Goal: Transaction & Acquisition: Purchase product/service

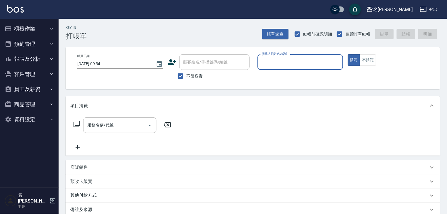
click at [22, 30] on button "櫃檯作業" at bounding box center [29, 28] width 54 height 15
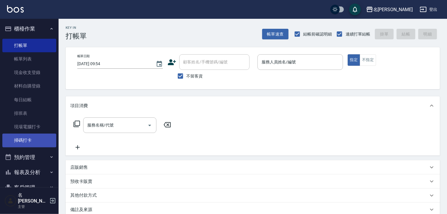
click at [40, 141] on link "掃碼打卡" at bounding box center [29, 139] width 54 height 13
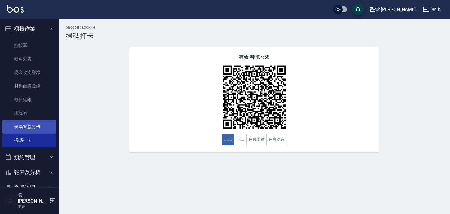
click at [43, 127] on link "現場電腦打卡" at bounding box center [29, 126] width 54 height 13
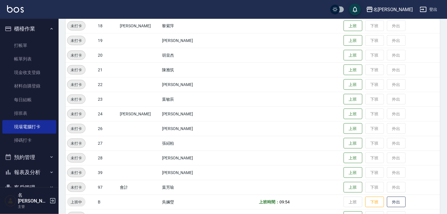
scroll to position [371, 0]
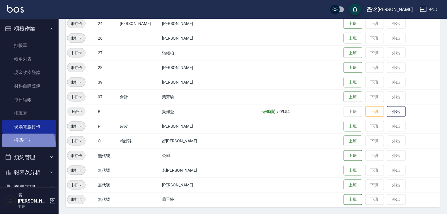
click at [25, 144] on link "掃碼打卡" at bounding box center [29, 139] width 54 height 13
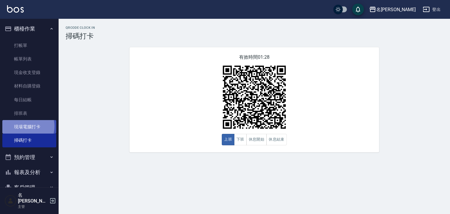
click at [23, 126] on link "現場電腦打卡" at bounding box center [29, 126] width 54 height 13
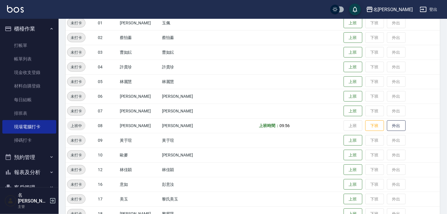
scroll to position [125, 0]
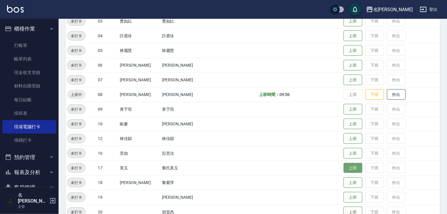
click at [344, 168] on button "上班" at bounding box center [353, 168] width 19 height 10
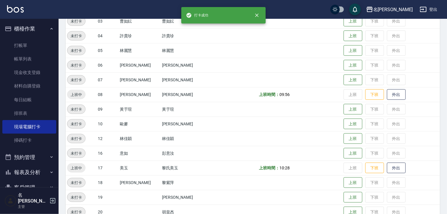
scroll to position [188, 0]
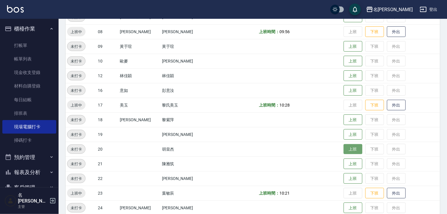
click at [345, 149] on button "上班" at bounding box center [353, 149] width 19 height 10
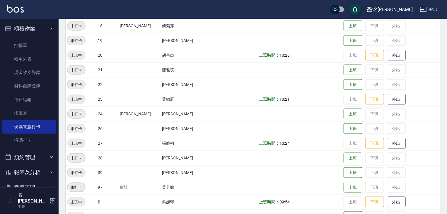
scroll to position [344, 0]
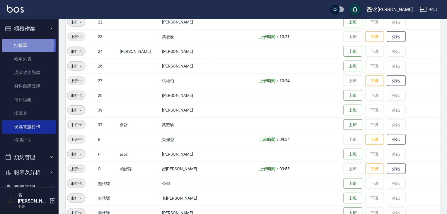
click at [22, 45] on link "打帳單" at bounding box center [29, 45] width 54 height 13
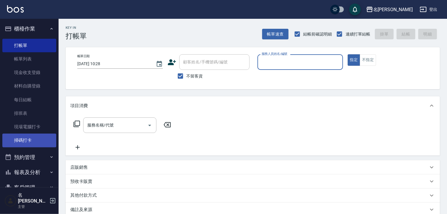
click at [31, 137] on link "掃碼打卡" at bounding box center [29, 139] width 54 height 13
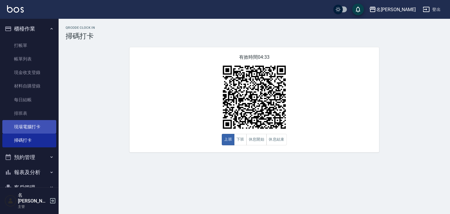
click at [37, 123] on link "現場電腦打卡" at bounding box center [29, 126] width 54 height 13
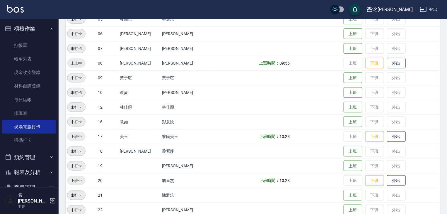
scroll to position [219, 0]
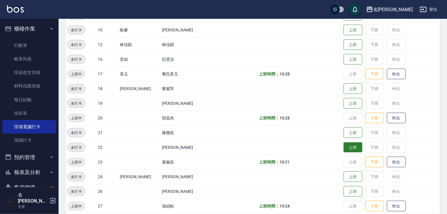
click at [344, 150] on button "上班" at bounding box center [353, 147] width 19 height 10
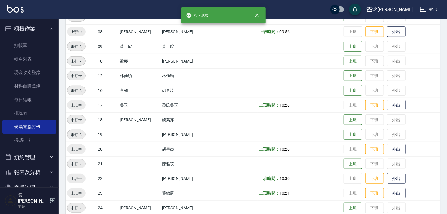
scroll to position [125, 0]
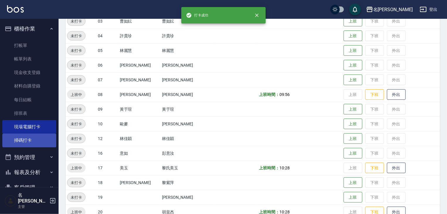
click at [51, 145] on link "掃碼打卡" at bounding box center [29, 139] width 54 height 13
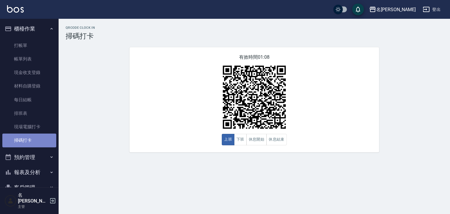
click at [52, 142] on link "掃碼打卡" at bounding box center [29, 139] width 54 height 13
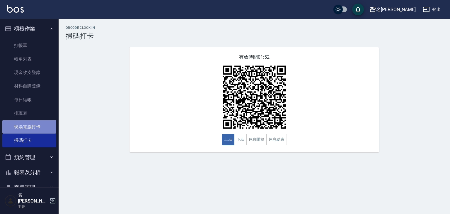
click at [39, 127] on link "現場電腦打卡" at bounding box center [29, 126] width 54 height 13
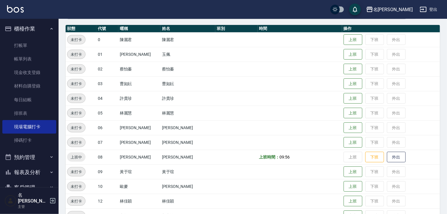
scroll to position [125, 0]
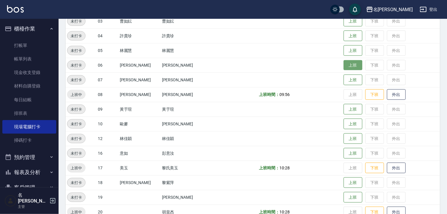
click at [347, 64] on button "上班" at bounding box center [353, 65] width 19 height 10
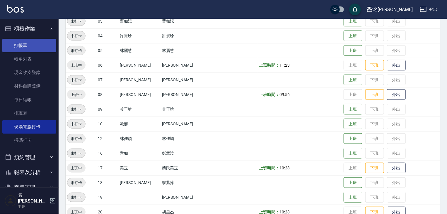
click at [24, 45] on link "打帳單" at bounding box center [29, 45] width 54 height 13
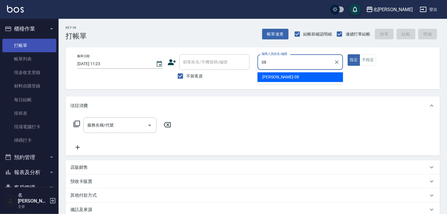
type input "[PERSON_NAME]-08"
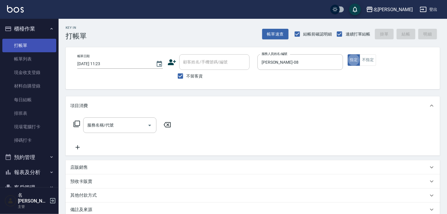
type button "true"
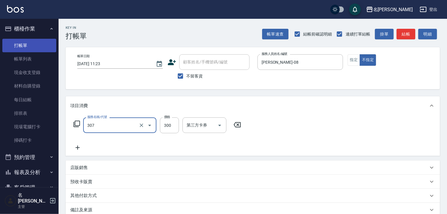
type input "剪髮(307)"
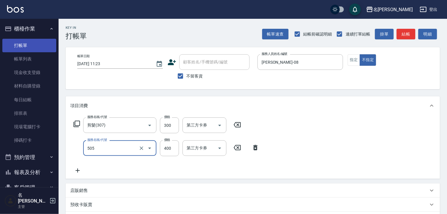
type input "洗髮(505)"
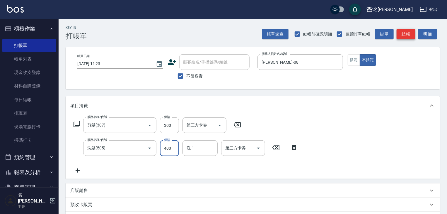
click at [405, 34] on button "結帳" at bounding box center [406, 34] width 19 height 11
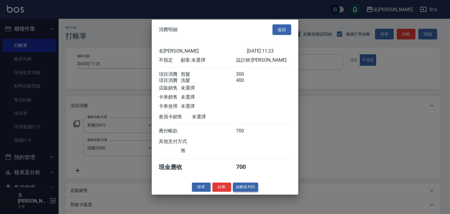
click at [243, 191] on button "結帳並列印" at bounding box center [245, 186] width 25 height 9
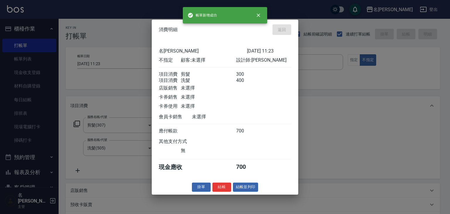
type input "[DATE] 11:31"
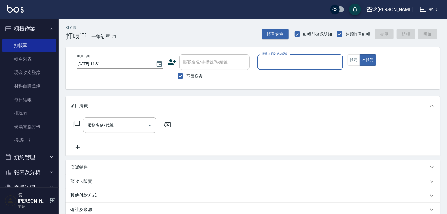
type input "ㄖ"
type input "[PERSON_NAME]"
type button "false"
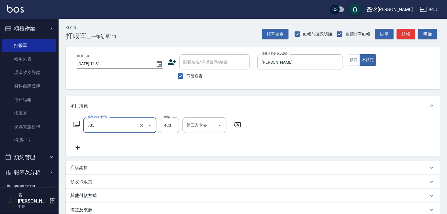
type input "洗髮(505)"
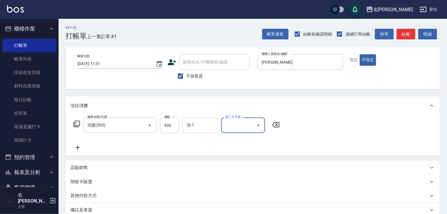
click at [192, 122] on div "洗-1 洗-1" at bounding box center [200, 125] width 35 height 16
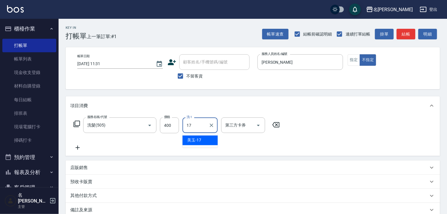
type input "美玉-17"
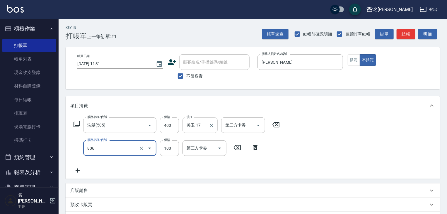
type input "電棒(806)"
click at [410, 30] on button "結帳" at bounding box center [406, 34] width 19 height 11
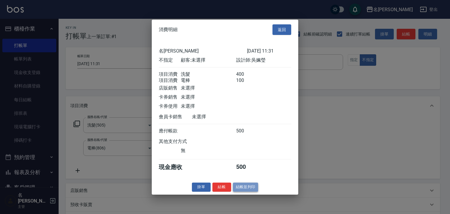
click at [244, 188] on button "結帳並列印" at bounding box center [245, 186] width 25 height 9
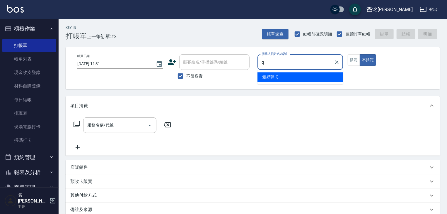
type input "[PERSON_NAME]"
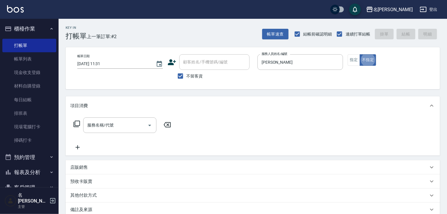
click at [107, 124] on input "服務名稱/代號" at bounding box center [115, 125] width 59 height 10
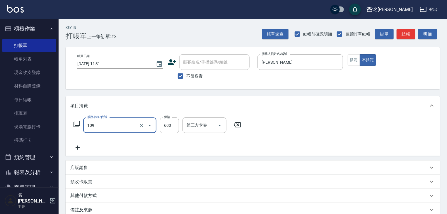
type input "基礎活氧健康洗/何首烏(109)"
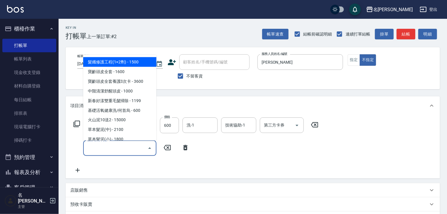
click at [117, 151] on input "服務名稱/代號" at bounding box center [115, 148] width 59 height 10
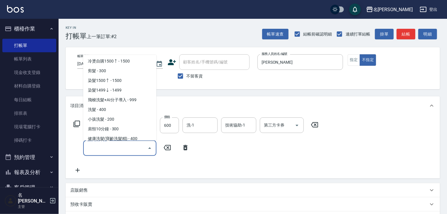
scroll to position [437, 0]
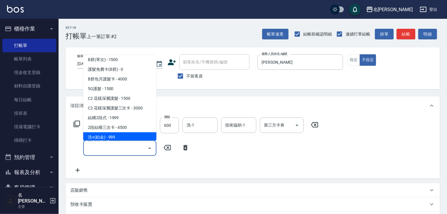
click at [111, 137] on span "洗+(鉑金) - 999" at bounding box center [119, 137] width 73 height 10
type input "洗+(鉑金)(640)"
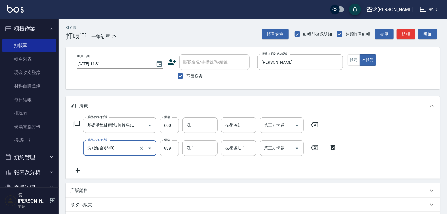
scroll to position [62, 0]
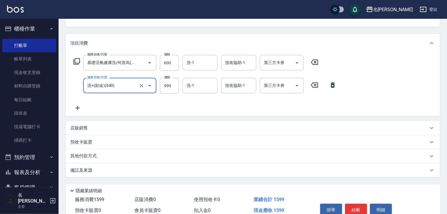
click at [87, 156] on p "其他付款方式" at bounding box center [84, 156] width 29 height 6
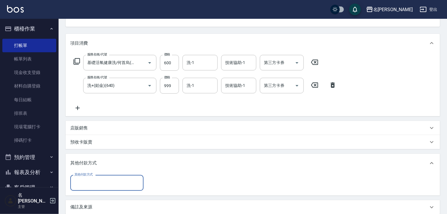
scroll to position [0, 0]
click at [102, 184] on input "其他付款方式" at bounding box center [107, 182] width 68 height 10
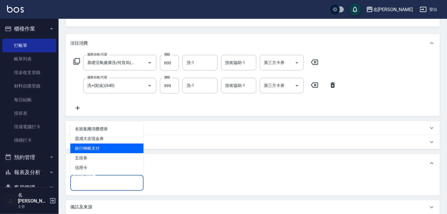
click at [115, 149] on span "銀行轉帳支付" at bounding box center [106, 148] width 73 height 10
type input "銀行轉帳支付"
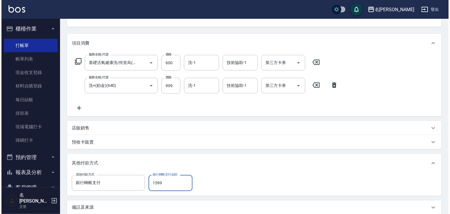
scroll to position [128, 0]
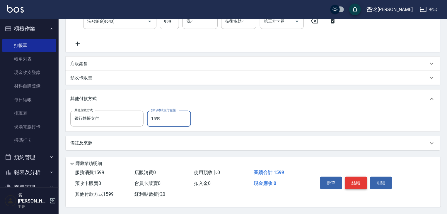
type input "1599"
click at [355, 183] on button "結帳" at bounding box center [356, 182] width 22 height 12
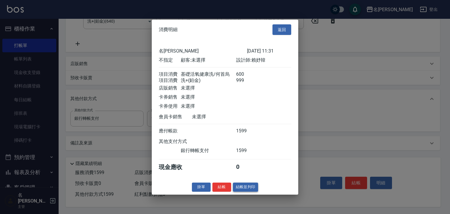
click at [245, 188] on button "結帳並列印" at bounding box center [245, 186] width 25 height 9
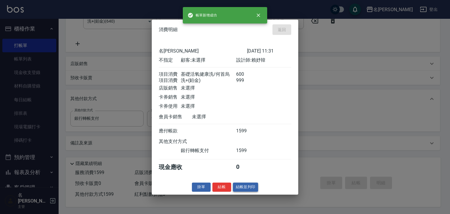
type input "[DATE] 11:54"
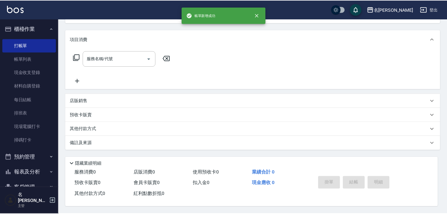
scroll to position [0, 0]
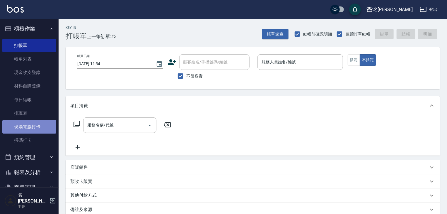
click at [40, 129] on link "現場電腦打卡" at bounding box center [29, 126] width 54 height 13
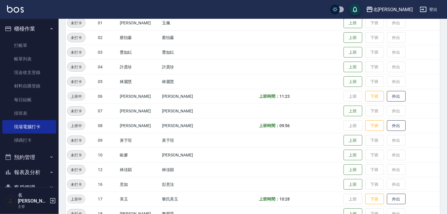
scroll to position [125, 0]
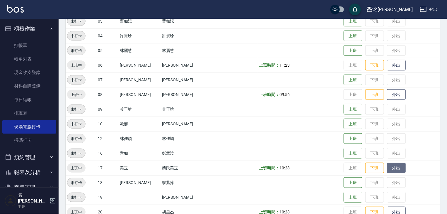
click at [392, 169] on button "外出" at bounding box center [396, 168] width 19 height 10
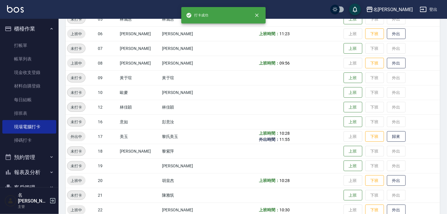
scroll to position [188, 0]
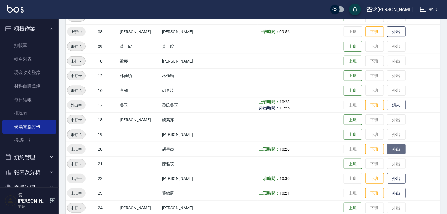
click at [387, 146] on button "外出" at bounding box center [396, 149] width 19 height 10
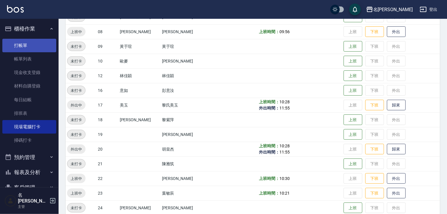
click at [36, 45] on link "打帳單" at bounding box center [29, 45] width 54 height 13
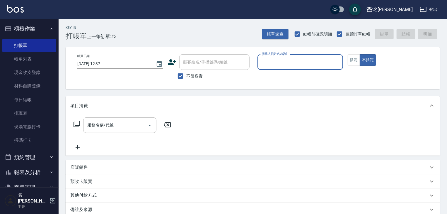
click at [272, 65] on input "服務人員姓名/編號" at bounding box center [300, 62] width 80 height 10
type input "歐麥-10"
type button "false"
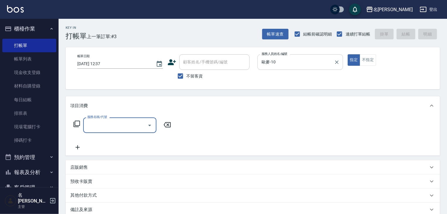
type input "5"
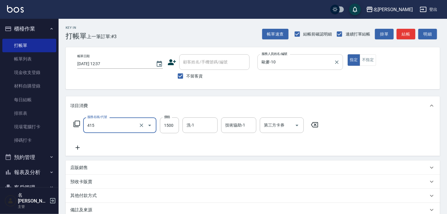
type input "染髮1500↑(415)"
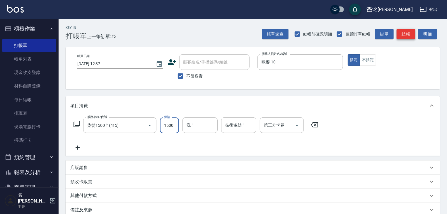
click at [406, 36] on button "結帳" at bounding box center [406, 34] width 19 height 11
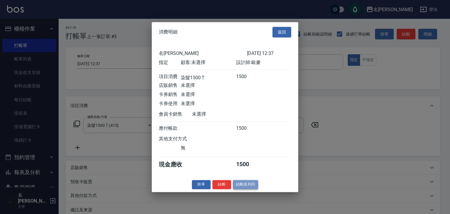
click at [246, 186] on button "結帳並列印" at bounding box center [245, 184] width 25 height 9
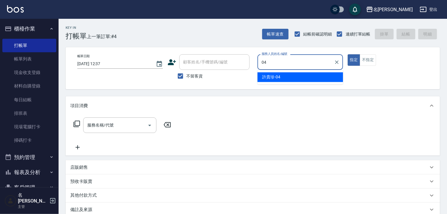
type input "[PERSON_NAME]-04"
type button "true"
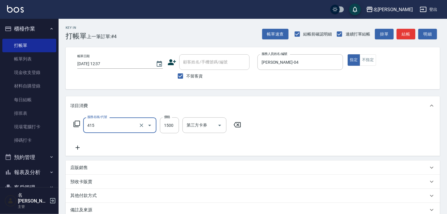
type input "染髮1500↑(415)"
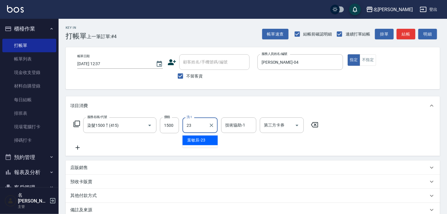
type input "[PERSON_NAME]-23"
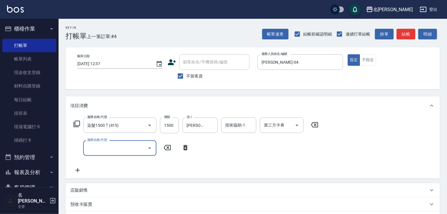
click at [80, 191] on p "店販銷售" at bounding box center [79, 190] width 18 height 6
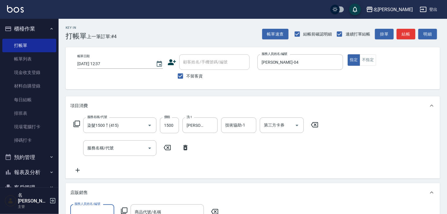
click at [88, 206] on div "服務人員姓名/編號" at bounding box center [92, 212] width 44 height 16
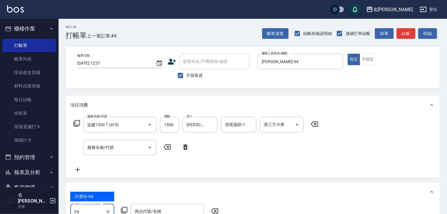
type input "[PERSON_NAME]-04"
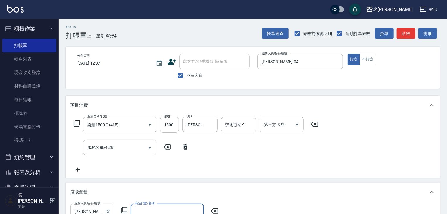
scroll to position [4, 0]
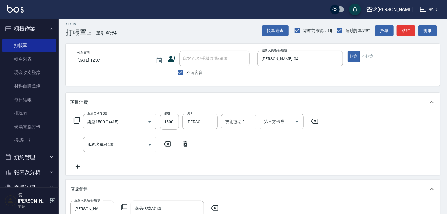
click at [125, 207] on icon at bounding box center [124, 206] width 7 height 7
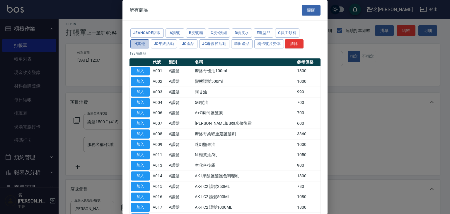
click at [137, 45] on button "H其他" at bounding box center [139, 43] width 19 height 9
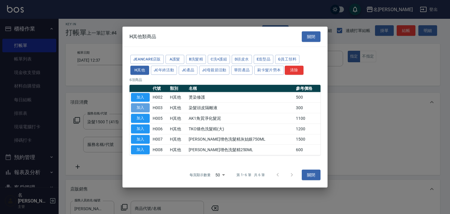
click at [145, 105] on button "加入" at bounding box center [140, 107] width 19 height 9
type input "染髮頭皮隔離液"
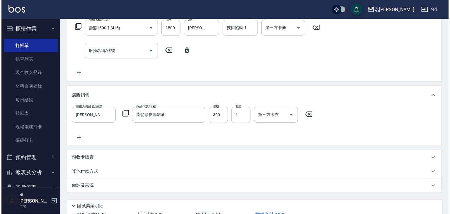
scroll to position [141, 0]
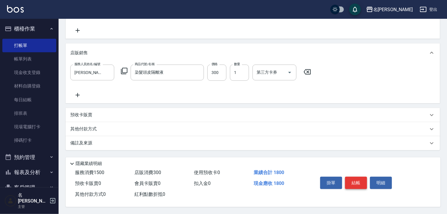
click at [353, 183] on button "結帳" at bounding box center [356, 182] width 22 height 12
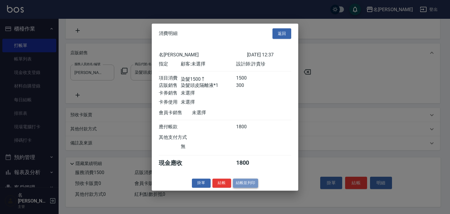
click at [245, 184] on button "結帳並列印" at bounding box center [245, 182] width 25 height 9
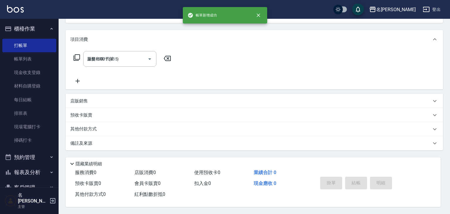
type input "[DATE] 13:08"
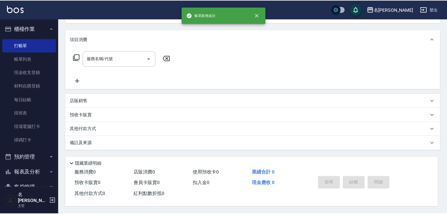
scroll to position [0, 0]
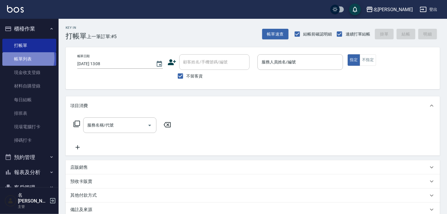
click at [22, 58] on link "帳單列表" at bounding box center [29, 58] width 54 height 13
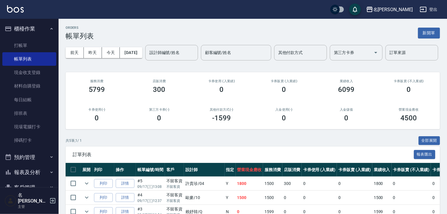
scroll to position [77, 0]
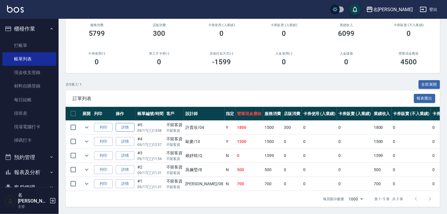
click at [126, 125] on link "詳情" at bounding box center [125, 127] width 19 height 9
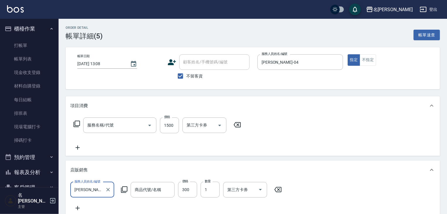
type input "[DATE] 13:08"
checkbox input "true"
type input "[PERSON_NAME]-04"
type input "染髮頭皮隔離液"
type input "染髮1500↑(415)"
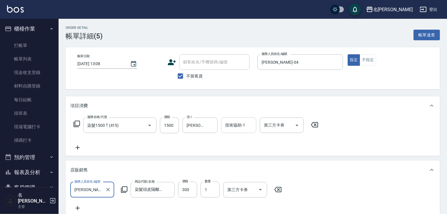
click at [246, 127] on input "技術協助-1" at bounding box center [239, 125] width 30 height 10
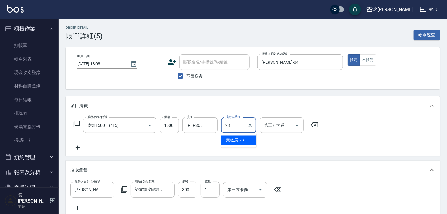
type input "[PERSON_NAME]-23"
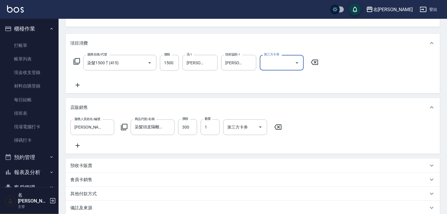
scroll to position [129, 0]
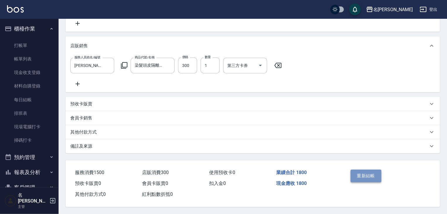
click at [371, 178] on button "重新結帳" at bounding box center [366, 175] width 31 height 12
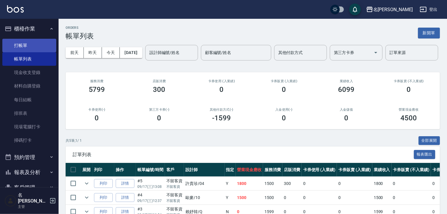
click at [41, 44] on link "打帳單" at bounding box center [29, 45] width 54 height 13
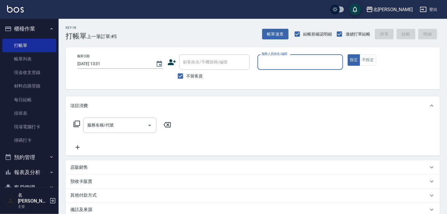
click at [298, 60] on input "服務人員姓名/編號" at bounding box center [300, 62] width 80 height 10
type input "[PERSON_NAME]-08"
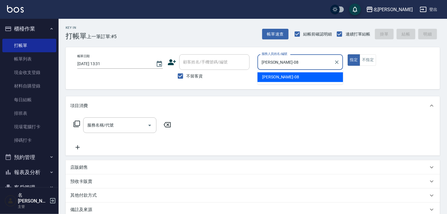
type button "true"
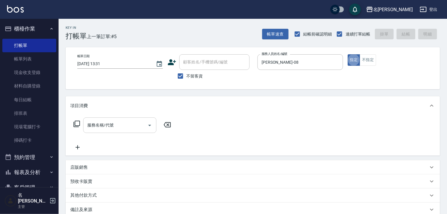
click at [120, 125] on input "服務名稱/代號" at bounding box center [115, 125] width 59 height 10
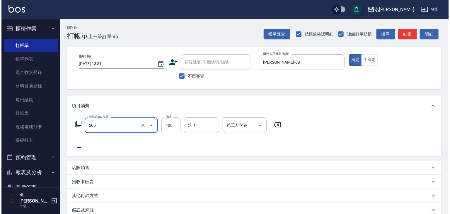
scroll to position [62, 0]
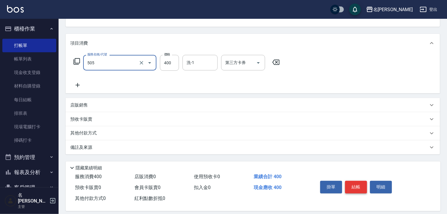
type input "洗髮(505)"
click at [359, 185] on button "結帳" at bounding box center [356, 186] width 22 height 12
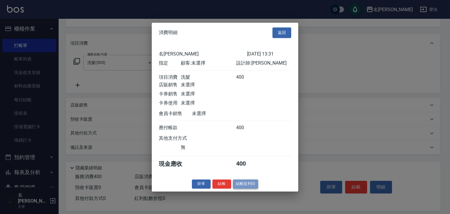
click at [251, 188] on button "結帳並列印" at bounding box center [245, 183] width 25 height 9
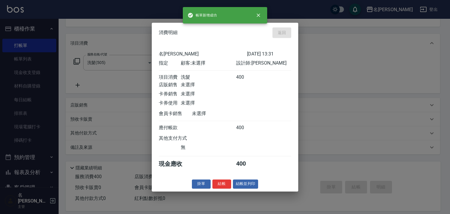
type input "[DATE] 13:32"
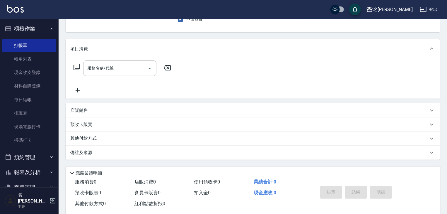
scroll to position [0, 0]
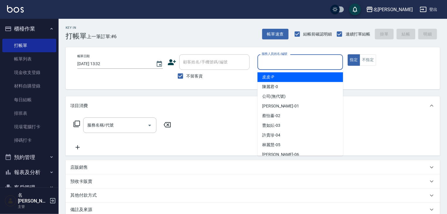
click at [298, 62] on input "服務人員姓名/編號" at bounding box center [300, 62] width 80 height 10
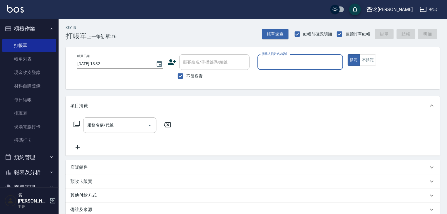
click at [300, 61] on input "服務人員姓名/編號" at bounding box center [300, 62] width 80 height 10
type input "[PERSON_NAME]-06"
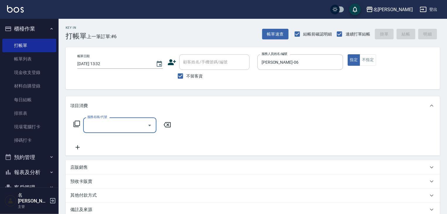
click at [120, 122] on input "服務名稱/代號" at bounding box center [115, 125] width 59 height 10
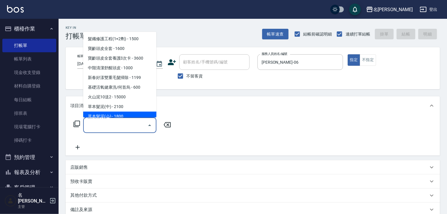
click at [118, 115] on span "草本髮泥(小) - 1800" at bounding box center [119, 117] width 73 height 10
type input "草本髮泥(小)(122)"
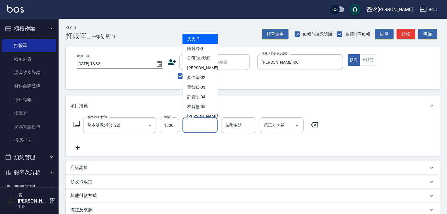
click at [195, 127] on input "洗-1" at bounding box center [200, 125] width 30 height 10
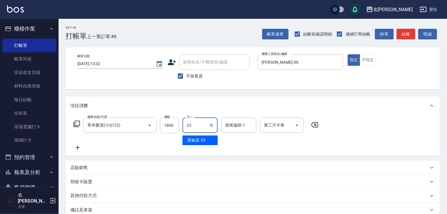
type input "[PERSON_NAME]-23"
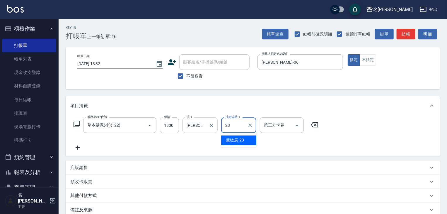
type input "[PERSON_NAME]-23"
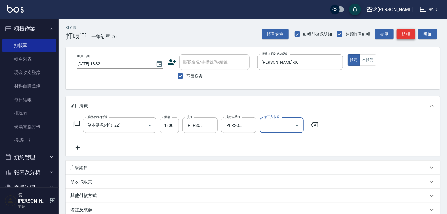
click at [408, 33] on button "結帳" at bounding box center [406, 34] width 19 height 11
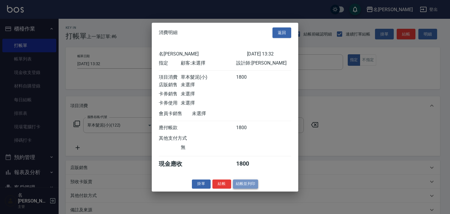
click at [253, 188] on button "結帳並列印" at bounding box center [245, 183] width 25 height 9
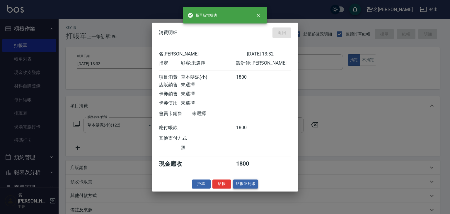
type input "[DATE] 13:45"
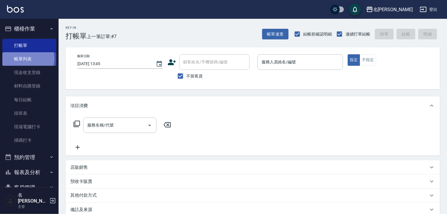
click at [27, 59] on link "帳單列表" at bounding box center [29, 58] width 54 height 13
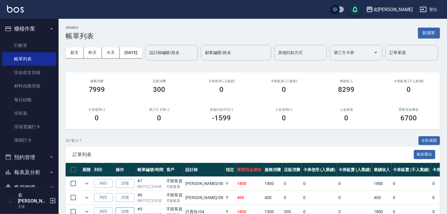
scroll to position [94, 0]
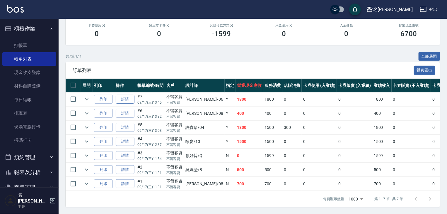
click at [118, 104] on link "詳情" at bounding box center [125, 99] width 19 height 9
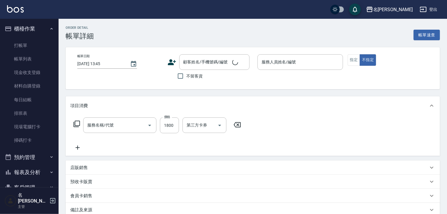
checkbox input "true"
type input "[PERSON_NAME]-06"
type input "草本髮泥(小)(122)"
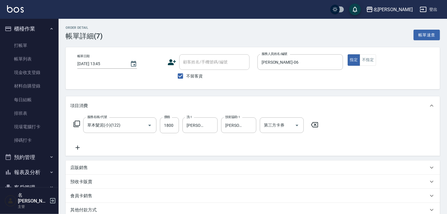
click at [91, 211] on p "其他付款方式" at bounding box center [83, 210] width 26 height 6
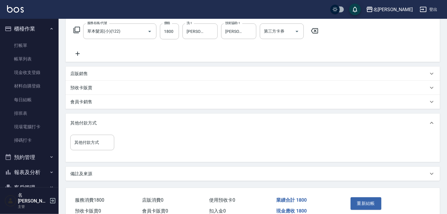
scroll to position [123, 0]
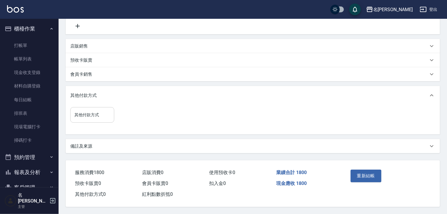
click at [89, 111] on input "其他付款方式" at bounding box center [92, 115] width 39 height 10
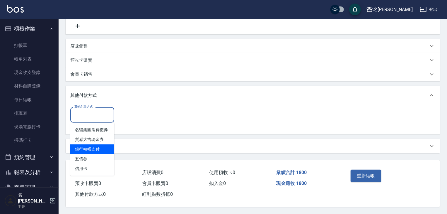
click at [96, 146] on span "銀行轉帳支付" at bounding box center [92, 149] width 44 height 10
type input "銀行轉帳支付"
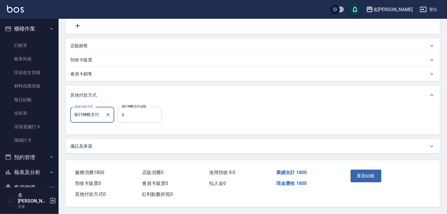
click at [142, 111] on input "0" at bounding box center [140, 115] width 44 height 16
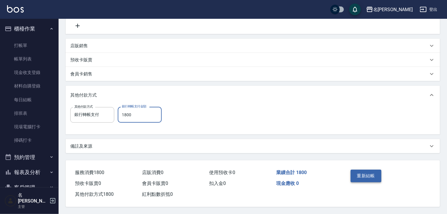
type input "1800"
click at [358, 171] on button "重新結帳" at bounding box center [366, 175] width 31 height 12
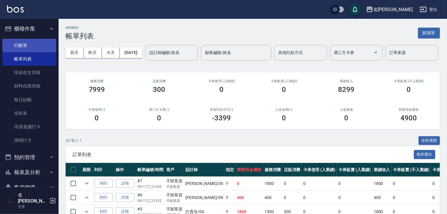
click at [28, 46] on link "打帳單" at bounding box center [29, 45] width 54 height 13
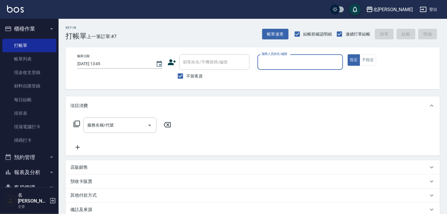
click at [303, 61] on input "服務人員姓名/編號" at bounding box center [300, 62] width 80 height 10
type input "[PERSON_NAME]-06"
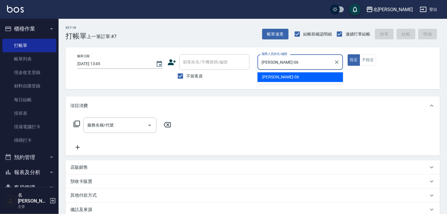
type button "true"
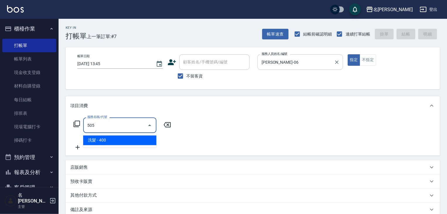
type input "洗髮(505)"
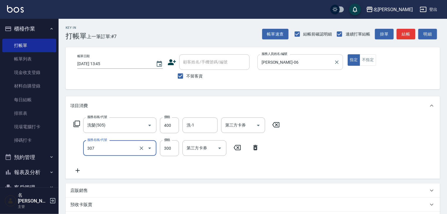
type input "剪髮(307)"
type input "400"
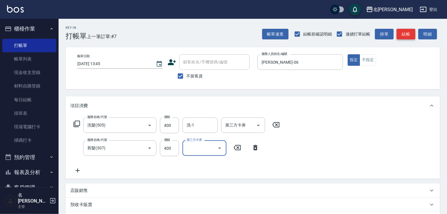
click at [407, 36] on button "結帳" at bounding box center [406, 34] width 19 height 11
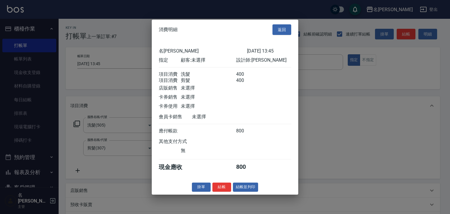
click at [251, 190] on button "結帳並列印" at bounding box center [245, 186] width 25 height 9
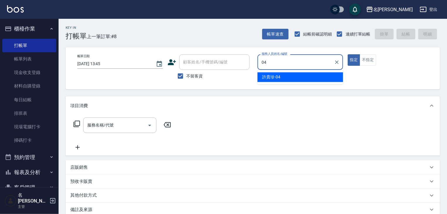
type input "[PERSON_NAME]-04"
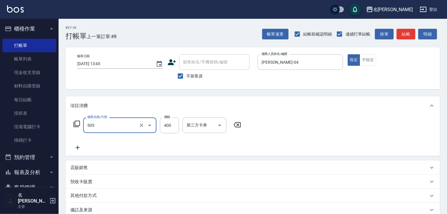
type input "洗髮(505)"
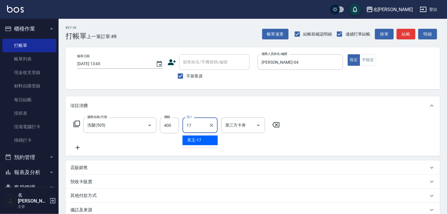
type input "美玉-17"
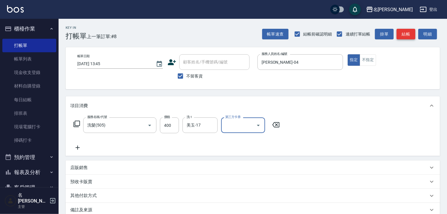
click at [410, 37] on button "結帳" at bounding box center [406, 34] width 19 height 11
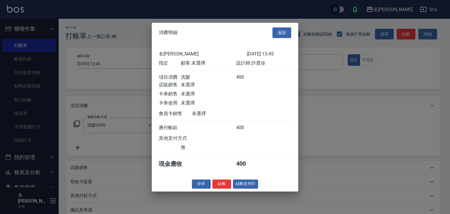
click at [245, 181] on div "消費明細 返回 名留[PERSON_NAME] [DATE] 13:45 指定 顧客: 未選擇 設計師: [PERSON_NAME] 項目消費 洗髮 400 …" at bounding box center [225, 107] width 146 height 168
click at [250, 188] on button "結帳並列印" at bounding box center [245, 183] width 25 height 9
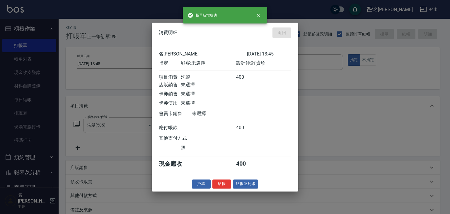
type input "[DATE] 14:02"
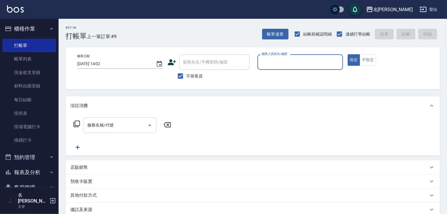
click at [120, 126] on input "服務名稱/代號" at bounding box center [115, 125] width 59 height 10
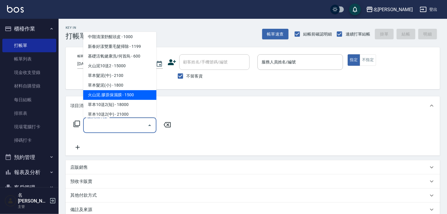
scroll to position [62, 0]
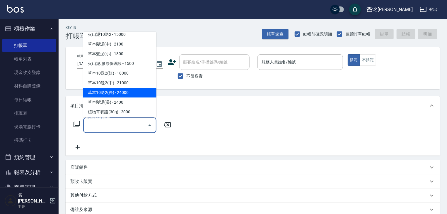
click at [196, 105] on div "項目消費" at bounding box center [249, 106] width 358 height 6
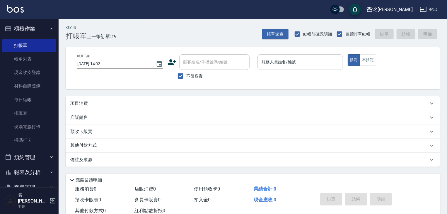
click at [268, 66] on input "服務人員姓名/編號" at bounding box center [300, 62] width 80 height 10
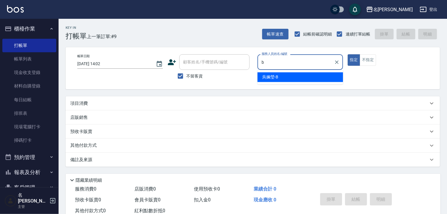
type input "[PERSON_NAME]"
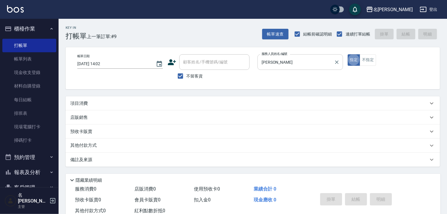
click at [348, 54] on button "指定" at bounding box center [354, 59] width 13 height 11
click at [79, 104] on p "項目消費" at bounding box center [79, 103] width 18 height 6
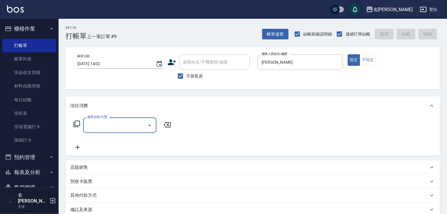
scroll to position [0, 0]
click at [113, 127] on input "服務名稱/代號" at bounding box center [115, 125] width 59 height 10
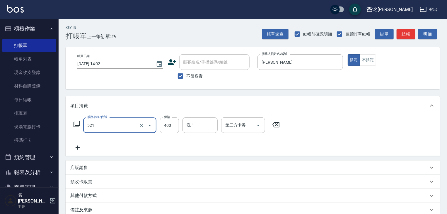
type input "健康洗髮(寶齡洗髮精)(521)"
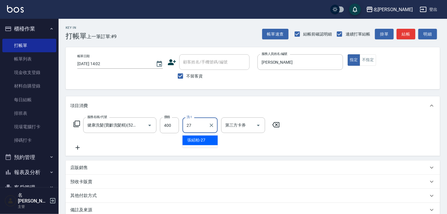
type input "張紹柏-27"
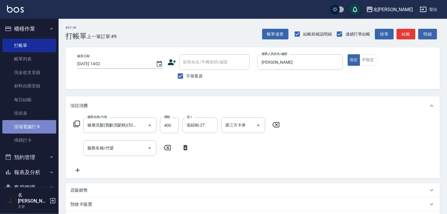
click at [29, 127] on link "現場電腦打卡" at bounding box center [29, 126] width 54 height 13
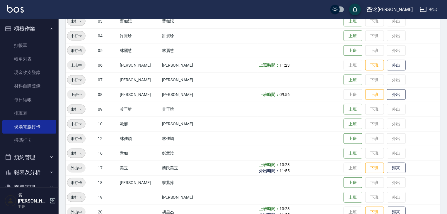
scroll to position [219, 0]
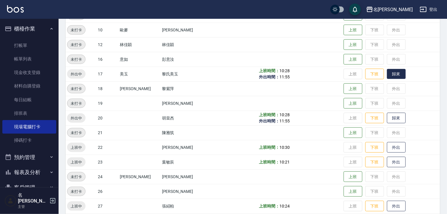
click at [389, 74] on button "歸來" at bounding box center [396, 74] width 19 height 10
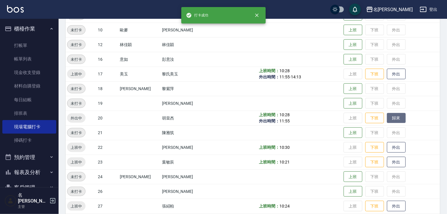
click at [388, 119] on button "歸來" at bounding box center [396, 118] width 19 height 10
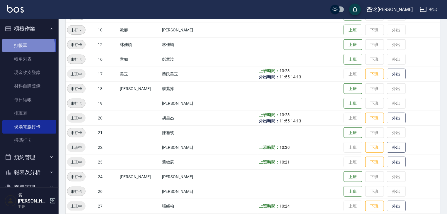
click at [28, 47] on link "打帳單" at bounding box center [29, 45] width 54 height 13
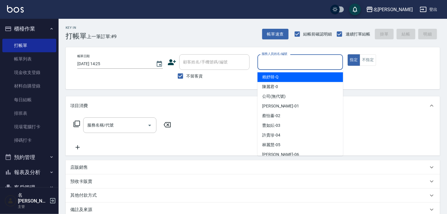
click at [288, 62] on input "服務人員姓名/編號" at bounding box center [300, 62] width 80 height 10
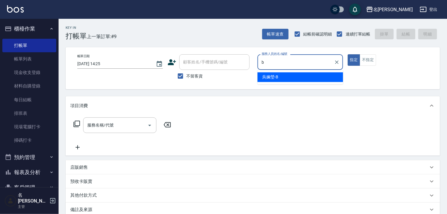
type input "[PERSON_NAME]"
type button "true"
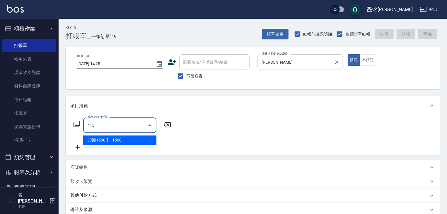
type input "染髮1500↑(415)"
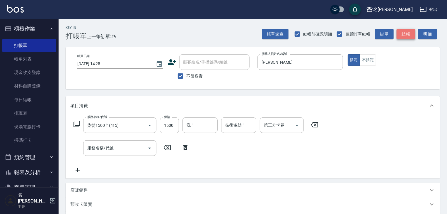
click at [407, 33] on button "結帳" at bounding box center [406, 34] width 19 height 11
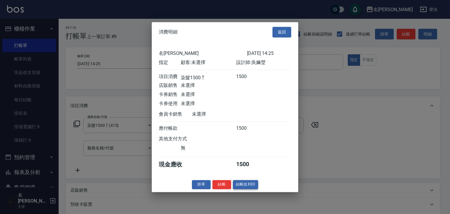
click at [246, 184] on button "結帳並列印" at bounding box center [245, 184] width 25 height 9
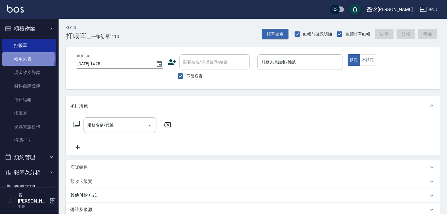
click at [25, 58] on link "帳單列表" at bounding box center [29, 58] width 54 height 13
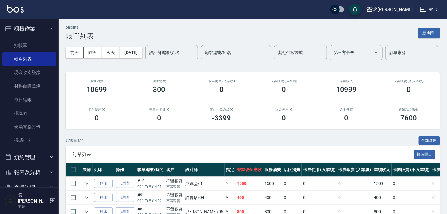
scroll to position [31, 0]
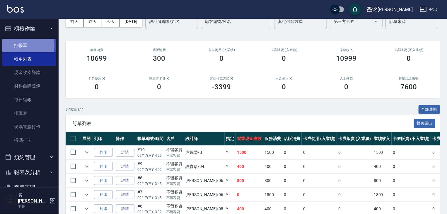
click at [22, 45] on link "打帳單" at bounding box center [29, 45] width 54 height 13
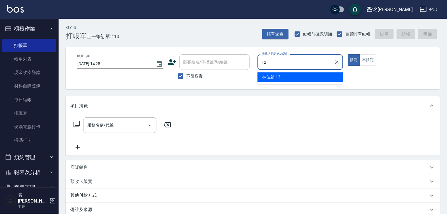
type input "[PERSON_NAME]-12"
type button "true"
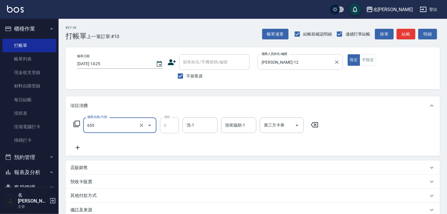
type input "頭皮、護髮免費卡(新)(655)"
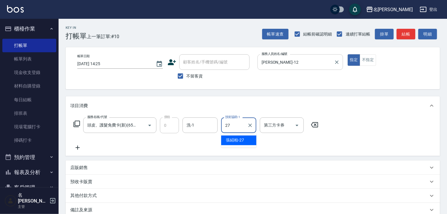
type input "張紹柏-27"
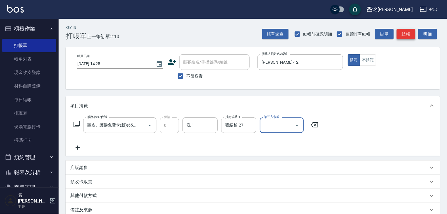
click at [400, 31] on button "結帳" at bounding box center [406, 34] width 19 height 11
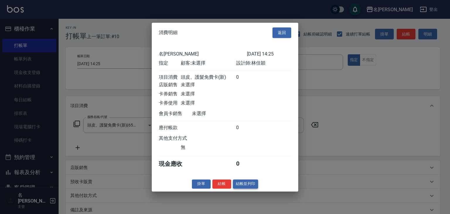
click at [244, 185] on button "結帳並列印" at bounding box center [245, 183] width 25 height 9
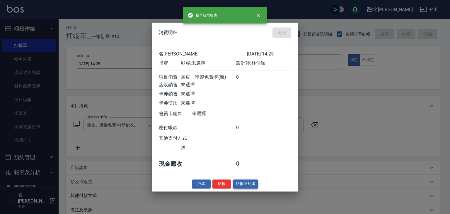
type input "[DATE] 14:26"
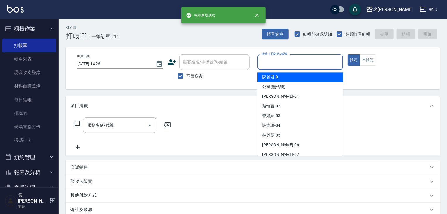
click at [279, 62] on input "服務人員姓名/編號" at bounding box center [300, 62] width 80 height 10
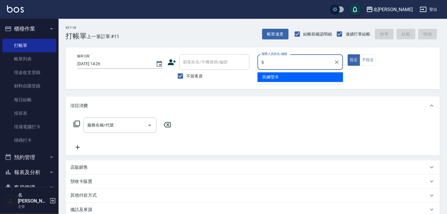
type input "[PERSON_NAME]"
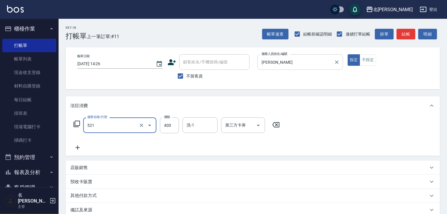
type input "健康洗髮(寶齡洗髮精)(521)"
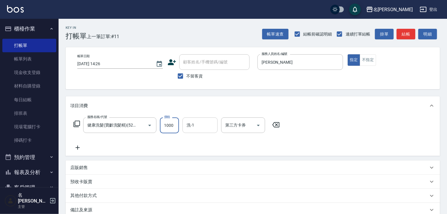
type input "1000"
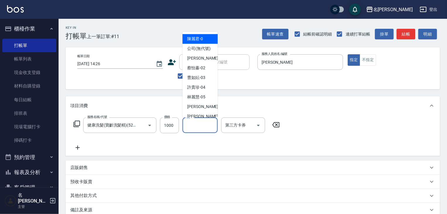
click at [204, 122] on input "洗-1" at bounding box center [200, 125] width 30 height 10
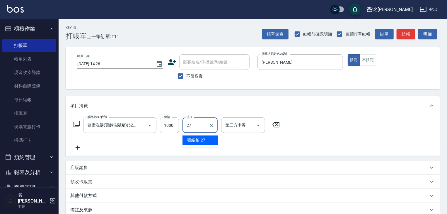
type input "張紹柏-27"
click at [403, 34] on button "結帳" at bounding box center [406, 34] width 19 height 11
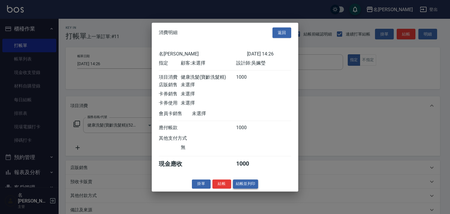
click at [243, 186] on button "結帳並列印" at bounding box center [245, 183] width 25 height 9
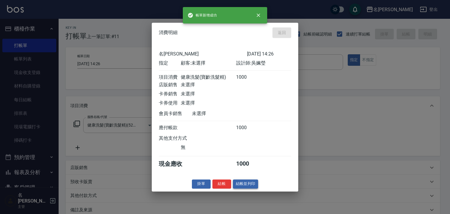
type input "[DATE] 14:27"
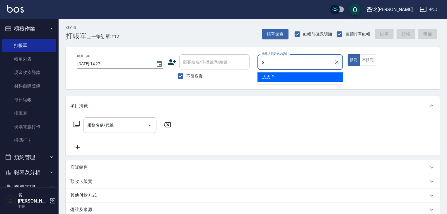
type input "皮皮-P"
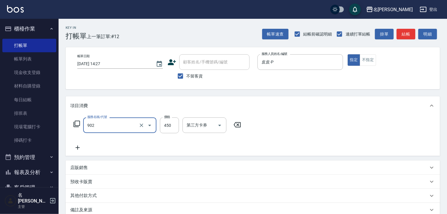
type input "修腳指甲(902)"
click at [408, 36] on button "結帳" at bounding box center [406, 34] width 19 height 11
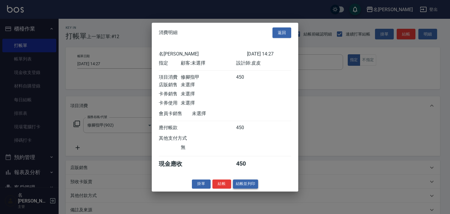
click at [247, 188] on button "結帳並列印" at bounding box center [245, 183] width 25 height 9
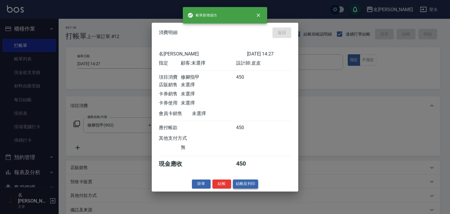
type input "[DATE] 15:02"
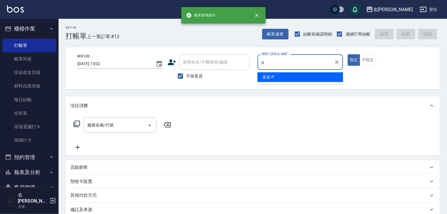
type input "皮皮-P"
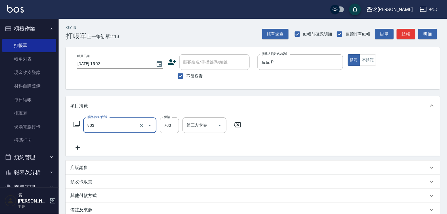
type input "修腳+手(903)"
type input "1300"
click at [410, 36] on button "結帳" at bounding box center [406, 34] width 19 height 11
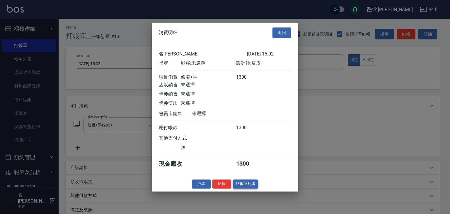
click at [243, 187] on button "結帳並列印" at bounding box center [245, 183] width 25 height 9
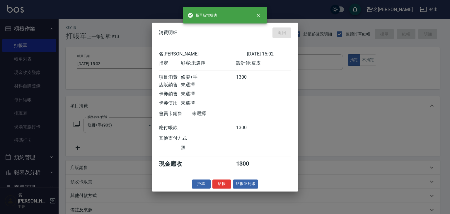
type input "[DATE] 15:03"
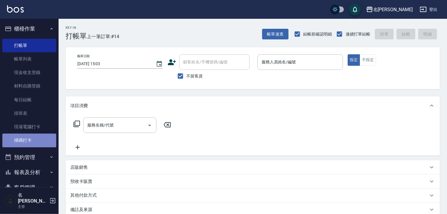
click at [30, 140] on link "掃碼打卡" at bounding box center [29, 139] width 54 height 13
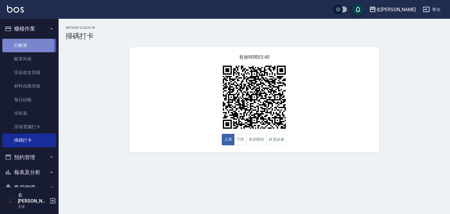
click at [16, 46] on link "打帳單" at bounding box center [29, 45] width 54 height 13
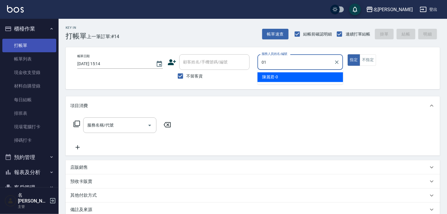
type input "[PERSON_NAME]-01"
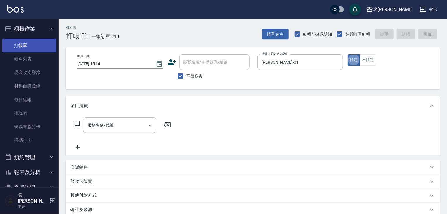
type button "true"
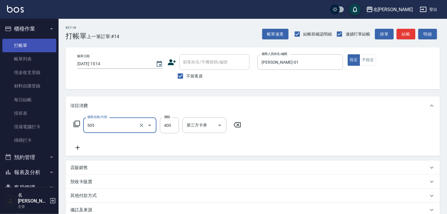
type input "洗髮(505)"
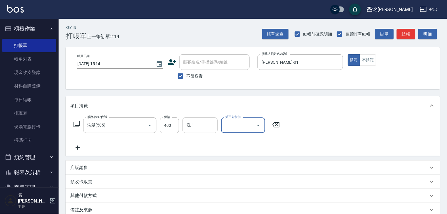
click at [199, 130] on input "洗-1" at bounding box center [200, 125] width 30 height 10
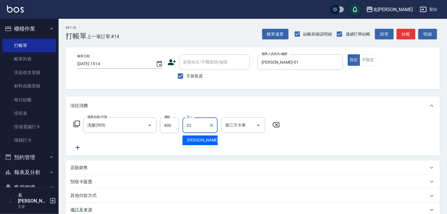
type input "[PERSON_NAME]-22"
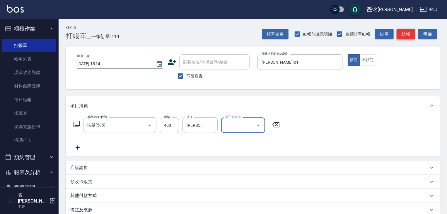
click at [408, 37] on button "結帳" at bounding box center [406, 34] width 19 height 11
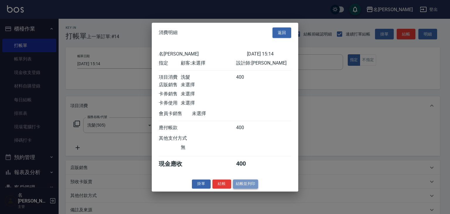
click at [244, 186] on button "結帳並列印" at bounding box center [245, 183] width 25 height 9
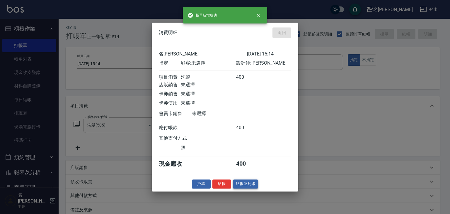
type input "[DATE] 15:17"
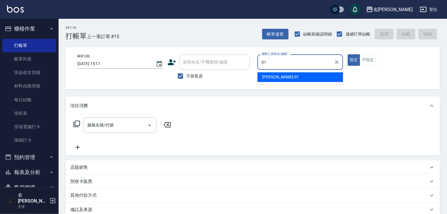
type input "[PERSON_NAME]-01"
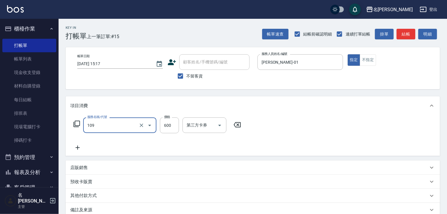
type input "基礎活氧健康洗/何首烏(109)"
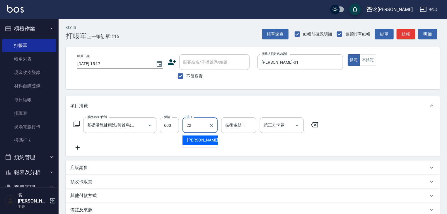
type input "[PERSON_NAME]-22"
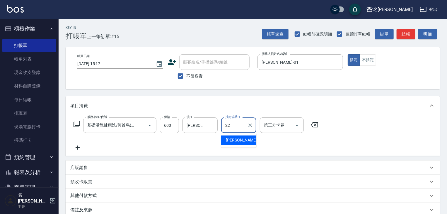
type input "[PERSON_NAME]-22"
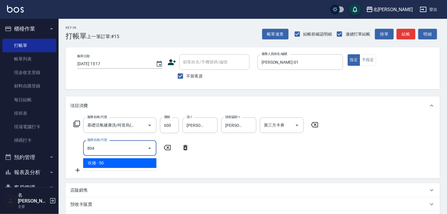
type input "吹捲(804)"
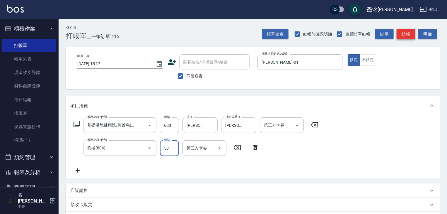
click at [404, 36] on button "結帳" at bounding box center [406, 34] width 19 height 11
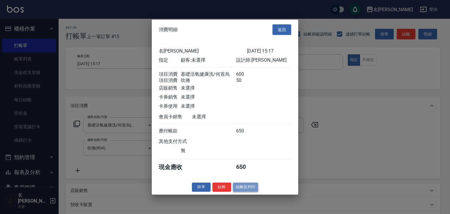
click at [249, 189] on button "結帳並列印" at bounding box center [245, 186] width 25 height 9
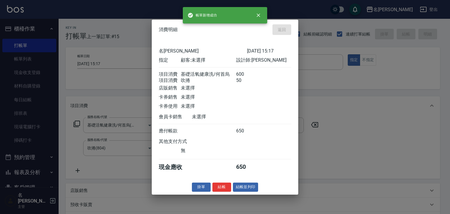
type input "[DATE] 15:55"
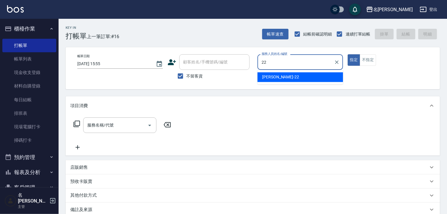
type input "[PERSON_NAME]-22"
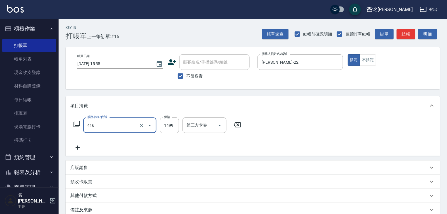
type input "染髮1499↓(416)"
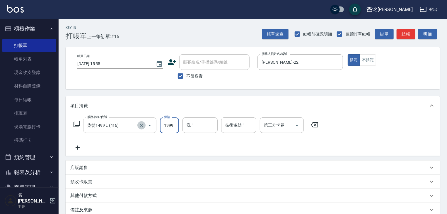
click at [142, 122] on icon "Clear" at bounding box center [142, 125] width 6 height 6
type input "1999"
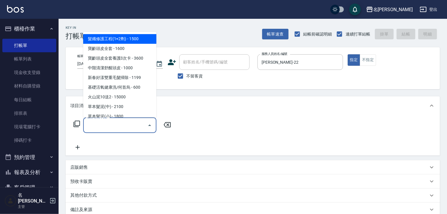
type input "1"
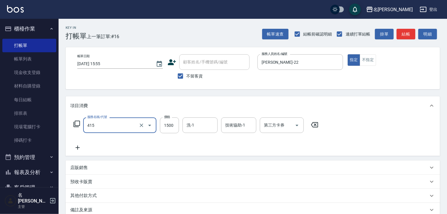
type input "染髮1500↑(415)"
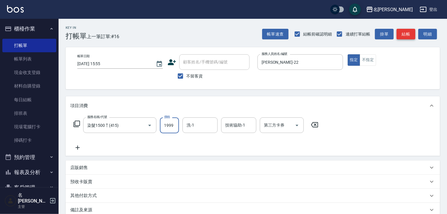
type input "1999"
click at [411, 33] on button "結帳" at bounding box center [406, 34] width 19 height 11
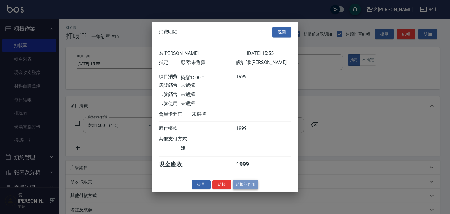
click at [250, 189] on button "結帳並列印" at bounding box center [245, 184] width 25 height 9
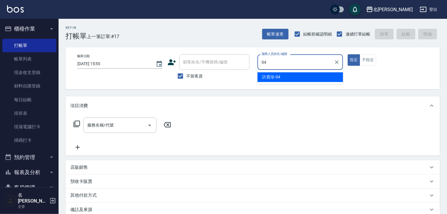
type input "[PERSON_NAME]-04"
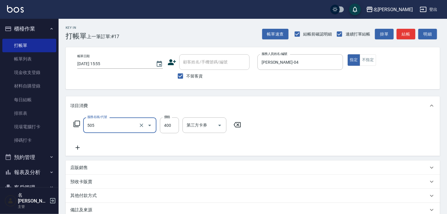
type input "洗髮(505)"
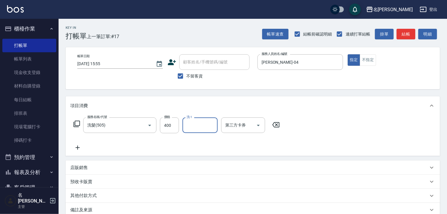
type input "2"
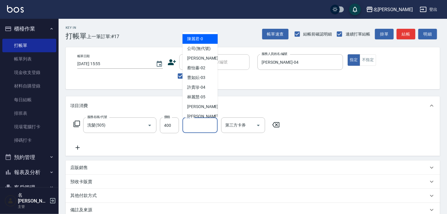
type input "[PERSON_NAME]-0"
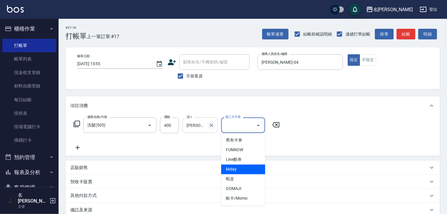
click at [209, 121] on button "Clear" at bounding box center [211, 125] width 8 height 8
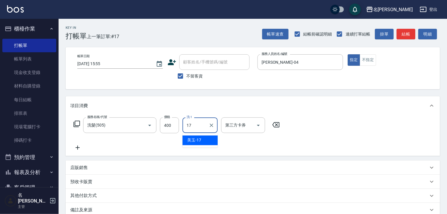
type input "美玉-17"
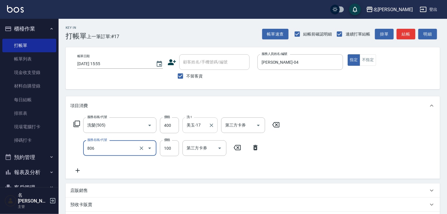
type input "電棒(806)"
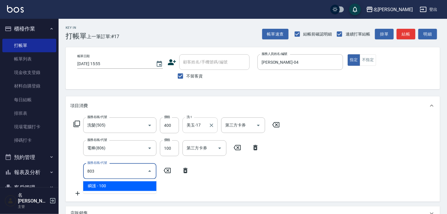
type input "瞬護(803)"
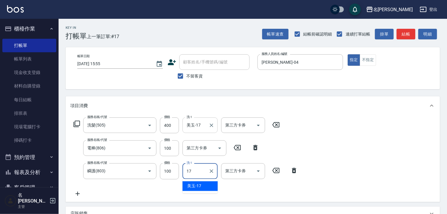
type input "美玉-17"
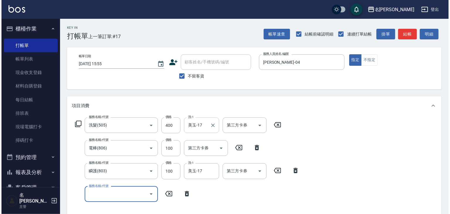
scroll to position [137, 0]
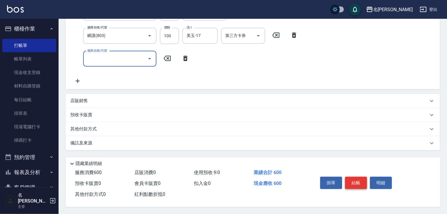
click at [364, 179] on button "結帳" at bounding box center [356, 182] width 22 height 12
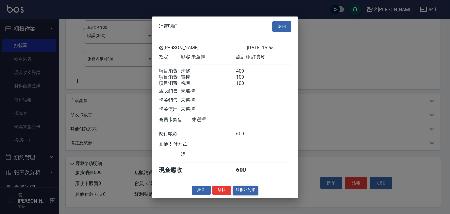
click at [246, 194] on button "結帳並列印" at bounding box center [245, 189] width 25 height 9
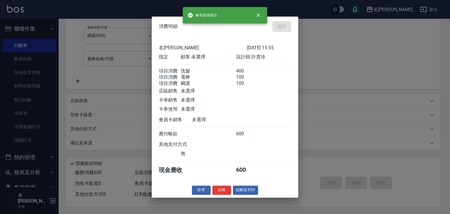
type input "[DATE] 16:06"
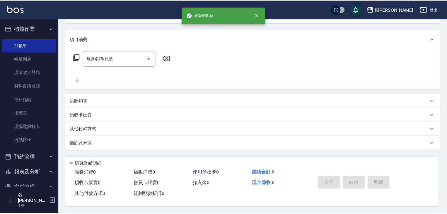
scroll to position [0, 0]
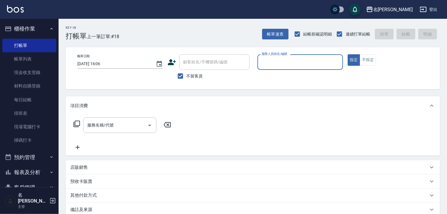
click at [320, 62] on input "服務人員姓名/編號" at bounding box center [300, 62] width 80 height 10
type input "[PERSON_NAME]-09"
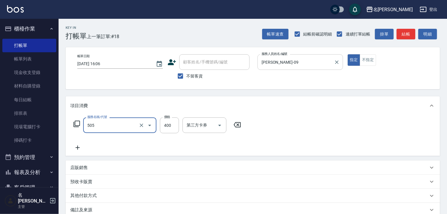
type input "洗髮(505)"
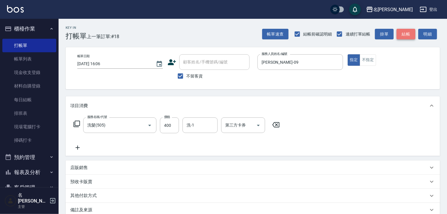
click at [411, 33] on button "結帳" at bounding box center [406, 34] width 19 height 11
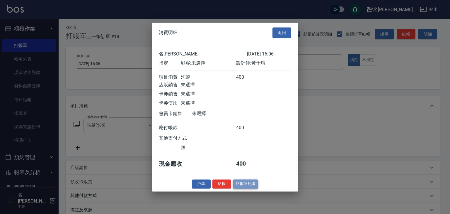
click at [239, 188] on button "結帳並列印" at bounding box center [245, 183] width 25 height 9
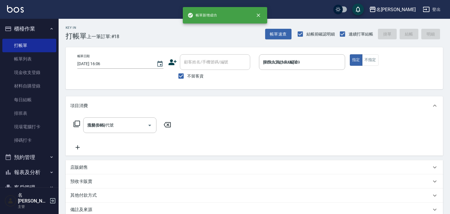
type input "[DATE] 16:14"
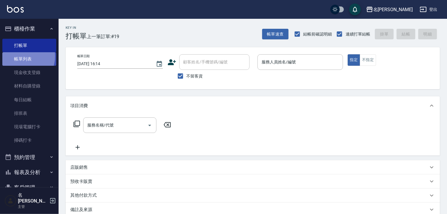
click at [21, 56] on link "帳單列表" at bounding box center [29, 58] width 54 height 13
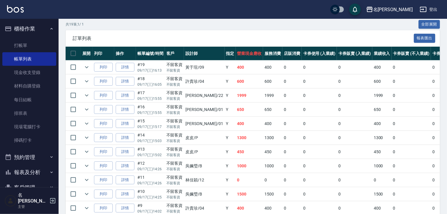
scroll to position [22, 0]
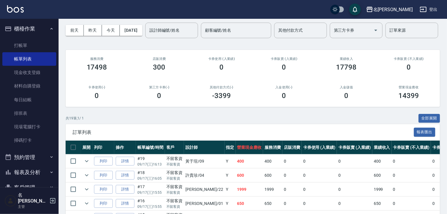
click at [18, 10] on img at bounding box center [15, 8] width 17 height 7
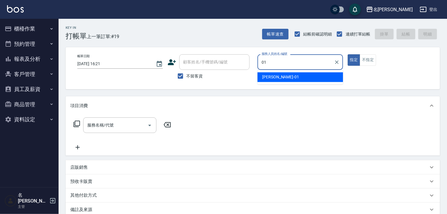
type input "[PERSON_NAME]-01"
type button "true"
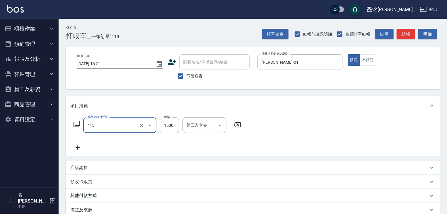
type input "染髮1500↑(415)"
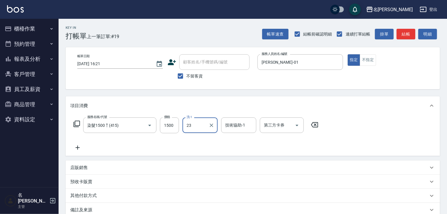
type input "[PERSON_NAME]-23"
click at [400, 36] on button "結帳" at bounding box center [406, 34] width 19 height 11
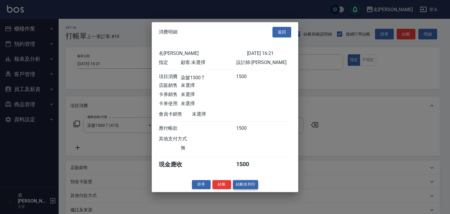
click at [243, 185] on button "結帳並列印" at bounding box center [245, 184] width 25 height 9
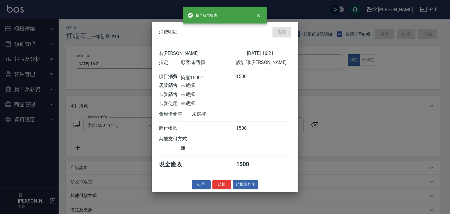
type input "[DATE] 16:24"
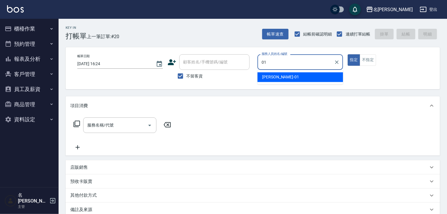
type input "[PERSON_NAME]-01"
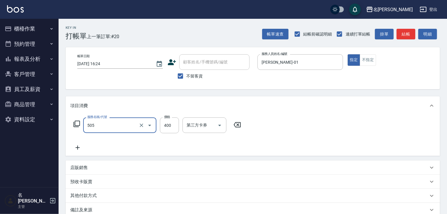
type input "洗髮(505)"
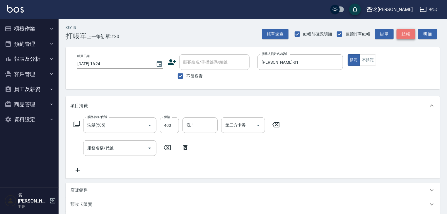
click at [406, 32] on button "結帳" at bounding box center [406, 34] width 19 height 11
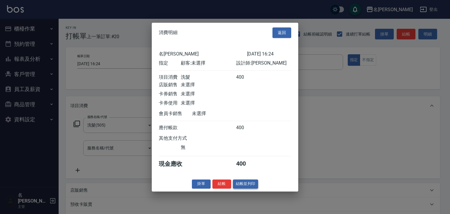
click at [245, 188] on button "結帳並列印" at bounding box center [245, 183] width 25 height 9
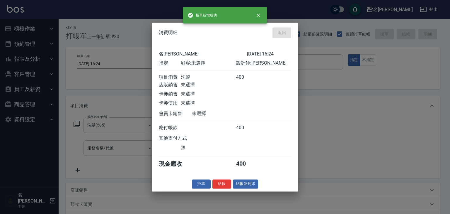
type input "[DATE] 16:28"
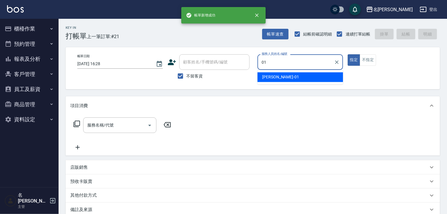
type input "[PERSON_NAME]-01"
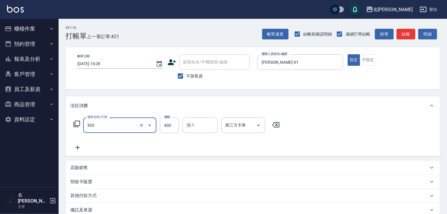
type input "洗髮(505)"
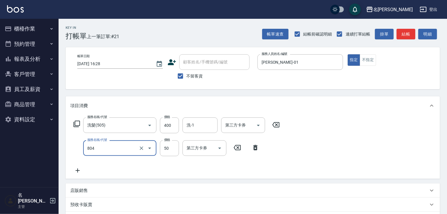
type input "吹捲(804)"
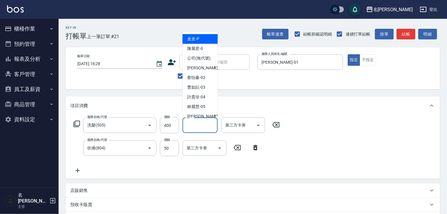
click at [203, 123] on input "洗-1" at bounding box center [200, 125] width 30 height 10
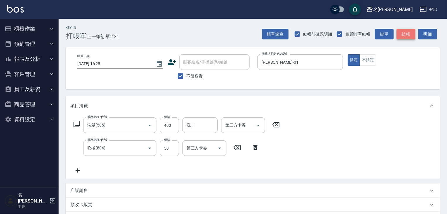
click at [411, 29] on button "結帳" at bounding box center [406, 34] width 19 height 11
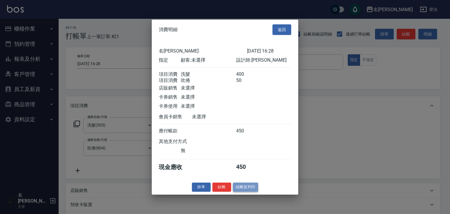
click at [242, 191] on button "結帳並列印" at bounding box center [245, 186] width 25 height 9
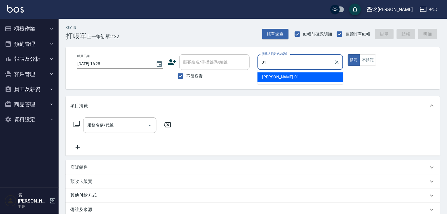
type input "[PERSON_NAME]-01"
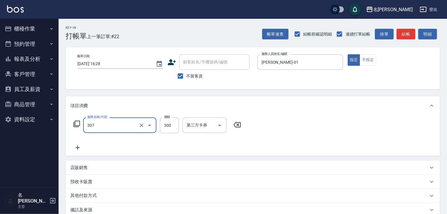
type input "剪髮(307)"
type input "500"
click at [410, 31] on button "結帳" at bounding box center [406, 34] width 19 height 11
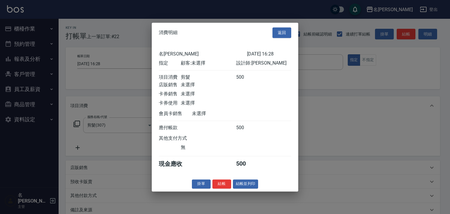
click at [249, 180] on div "消費明細 返回 名留[PERSON_NAME] [DATE] 16:28 指定 顧客: 未選擇 設計師: [PERSON_NAME] 項目消費 剪髮 500 …" at bounding box center [225, 107] width 146 height 168
click at [248, 186] on button "結帳並列印" at bounding box center [245, 183] width 25 height 9
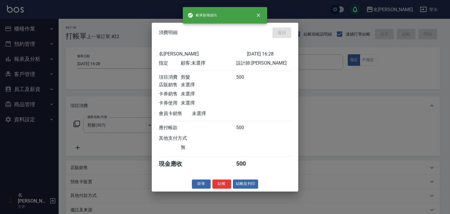
type input "[DATE] 16:29"
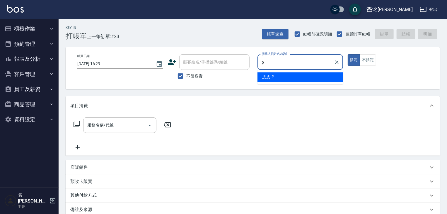
type input "皮皮-P"
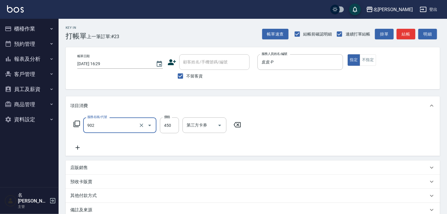
type input "修腳指甲(902)"
click at [406, 33] on button "結帳" at bounding box center [406, 34] width 19 height 11
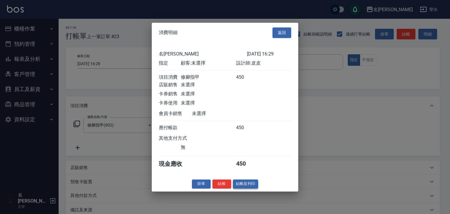
click at [250, 186] on button "結帳並列印" at bounding box center [245, 183] width 25 height 9
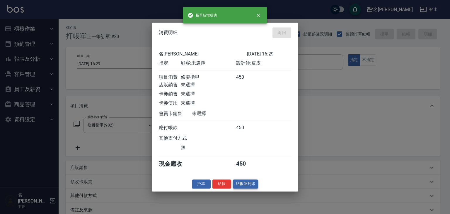
type input "[DATE] 16:32"
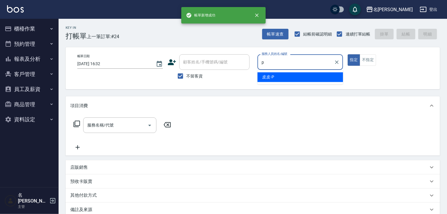
type input "皮皮-P"
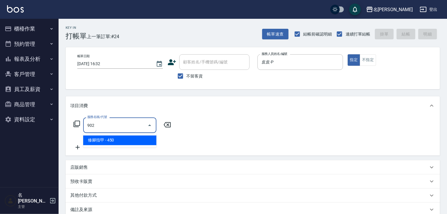
type input "修腳指甲(902)"
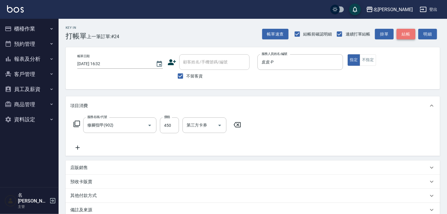
click at [401, 34] on button "結帳" at bounding box center [406, 34] width 19 height 11
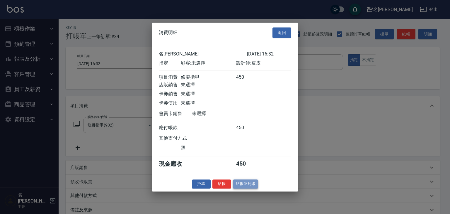
click at [246, 186] on button "結帳並列印" at bounding box center [245, 183] width 25 height 9
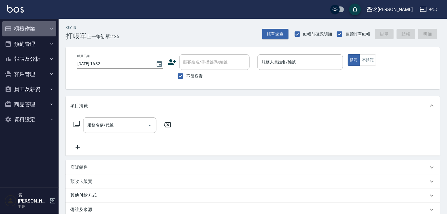
click at [31, 25] on button "櫃檯作業" at bounding box center [29, 28] width 54 height 15
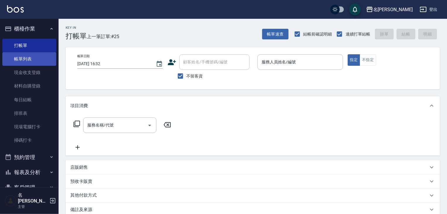
click at [40, 61] on link "帳單列表" at bounding box center [29, 58] width 54 height 13
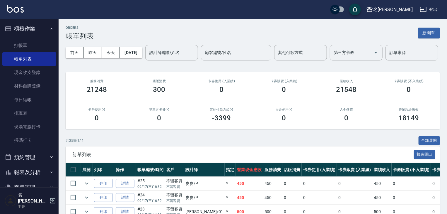
scroll to position [94, 0]
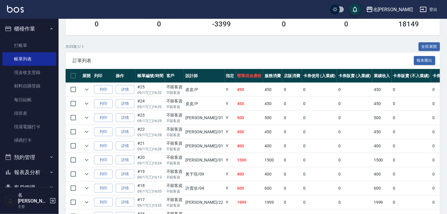
click at [225, 125] on td "Y" at bounding box center [230, 118] width 11 height 14
click at [98, 122] on button "列印" at bounding box center [103, 117] width 19 height 9
click at [11, 7] on img at bounding box center [15, 8] width 17 height 7
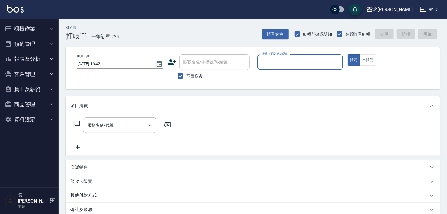
click at [282, 62] on input "服務人員姓名/編號" at bounding box center [300, 62] width 80 height 10
type input "歐麥-10"
type button "true"
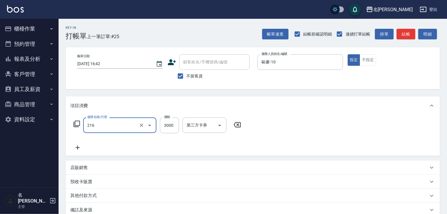
type input "陶瓷、溫朔燙(自備)(216)"
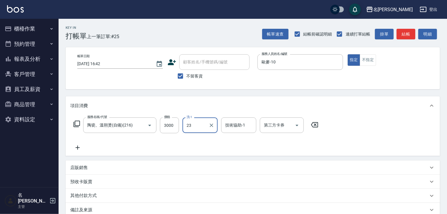
type input "[PERSON_NAME]-23"
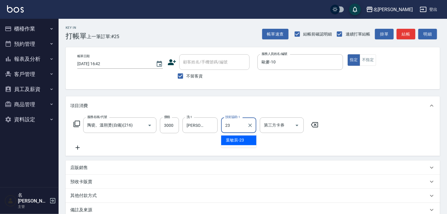
type input "[PERSON_NAME]-23"
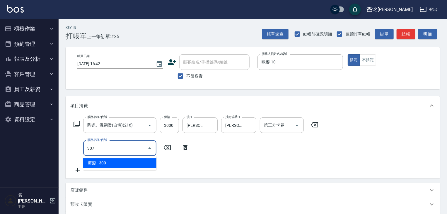
type input "剪髮(307)"
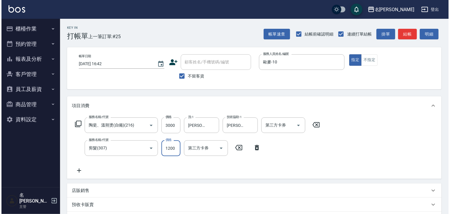
scroll to position [91, 0]
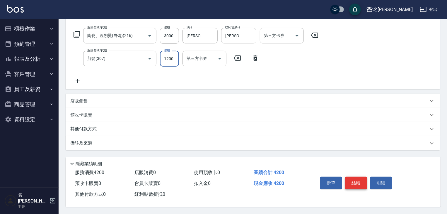
type input "1200"
click at [353, 182] on button "結帳" at bounding box center [356, 182] width 22 height 12
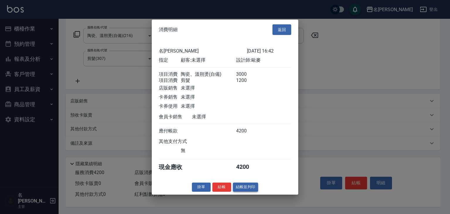
click at [253, 191] on button "結帳並列印" at bounding box center [245, 186] width 25 height 9
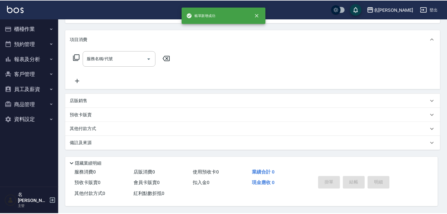
scroll to position [0, 0]
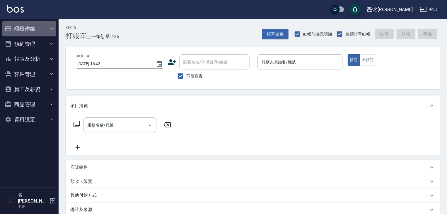
click at [17, 28] on button "櫃檯作業" at bounding box center [29, 28] width 54 height 15
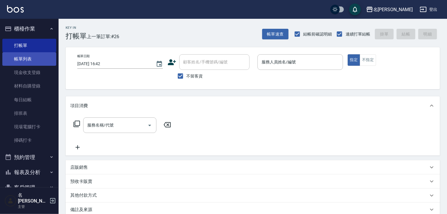
click at [23, 58] on link "帳單列表" at bounding box center [29, 58] width 54 height 13
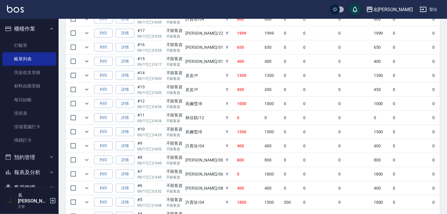
scroll to position [214, 0]
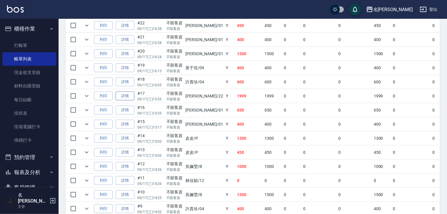
click at [128, 100] on link "詳情" at bounding box center [125, 95] width 19 height 9
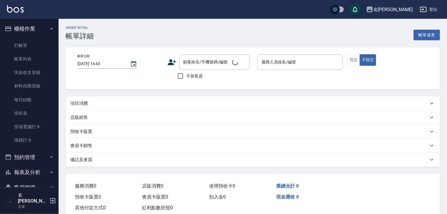
type input "[DATE] 15:55"
checkbox input "true"
type input "[PERSON_NAME]-22"
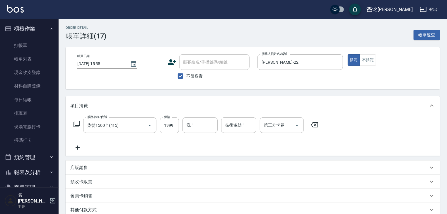
type input "染髮1500↑(415)"
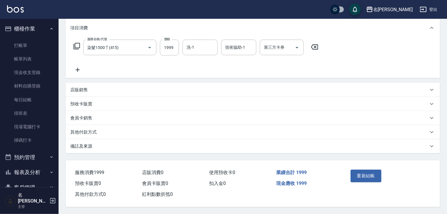
click at [101, 131] on div "其他付款方式" at bounding box center [249, 132] width 358 height 6
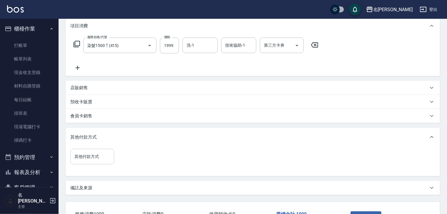
click at [96, 157] on input "其他付款方式" at bounding box center [92, 156] width 39 height 10
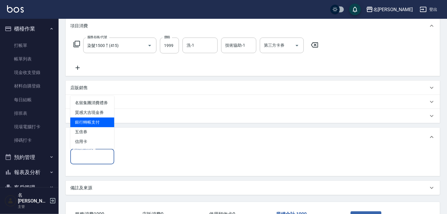
click at [96, 124] on span "銀行轉帳支付" at bounding box center [92, 122] width 44 height 10
type input "銀行轉帳支付"
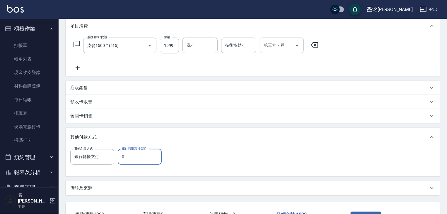
click at [123, 160] on input "0" at bounding box center [140, 157] width 44 height 16
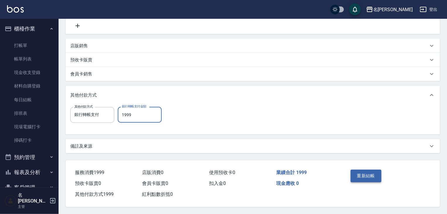
type input "1999"
click at [369, 171] on button "重新結帳" at bounding box center [366, 175] width 31 height 12
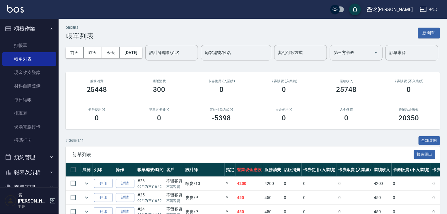
click at [21, 5] on img at bounding box center [15, 8] width 17 height 7
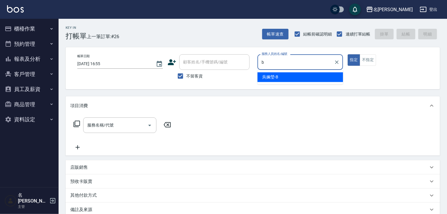
type input "[PERSON_NAME]"
type button "true"
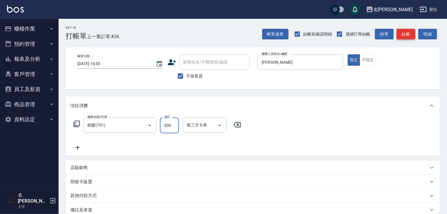
click at [403, 34] on button "結帳" at bounding box center [406, 34] width 19 height 11
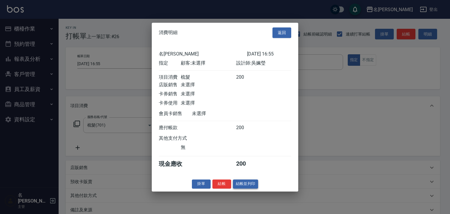
click at [243, 186] on button "結帳並列印" at bounding box center [245, 183] width 25 height 9
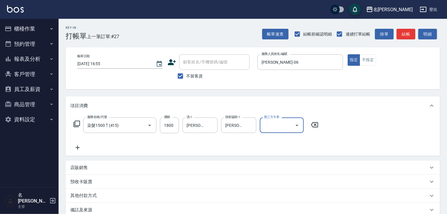
click at [418, 35] on div "帳單速查 結帳前確認明細 連續打單結帳 掛單 結帳 明細" at bounding box center [351, 34] width 178 height 12
click at [413, 35] on button "結帳" at bounding box center [406, 34] width 19 height 11
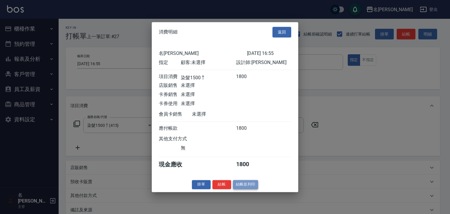
click at [250, 187] on button "結帳並列印" at bounding box center [245, 184] width 25 height 9
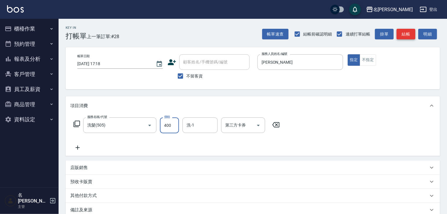
click at [411, 37] on button "結帳" at bounding box center [406, 34] width 19 height 11
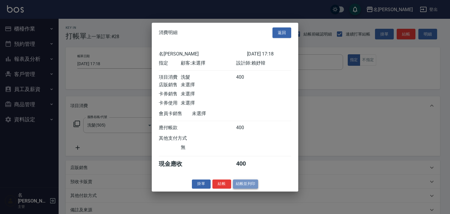
click at [251, 183] on button "結帳並列印" at bounding box center [245, 183] width 25 height 9
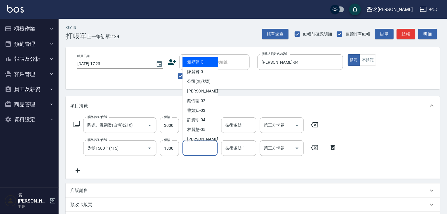
click at [194, 151] on input "洗-1" at bounding box center [200, 148] width 30 height 10
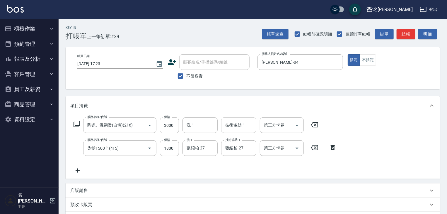
click at [240, 132] on div "技術協助-1 技術協助-1" at bounding box center [240, 125] width 39 height 16
click at [239, 123] on input "技術協助-1" at bounding box center [239, 125] width 30 height 10
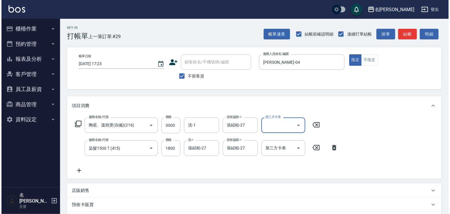
scroll to position [91, 0]
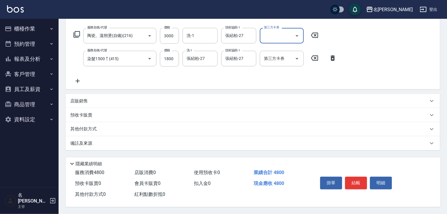
click at [362, 172] on div "掛單 結帳 明細" at bounding box center [372, 183] width 123 height 33
click at [358, 176] on button "結帳" at bounding box center [356, 182] width 22 height 12
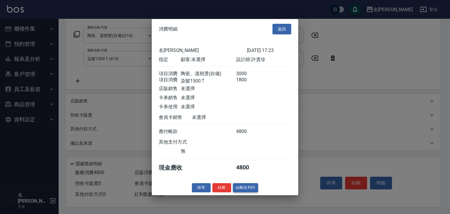
click at [251, 190] on button "結帳並列印" at bounding box center [245, 187] width 25 height 9
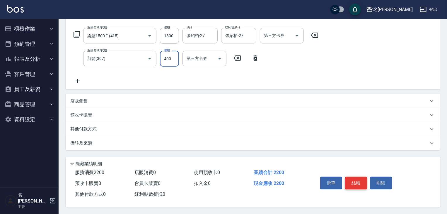
click at [362, 178] on button "結帳" at bounding box center [356, 182] width 22 height 12
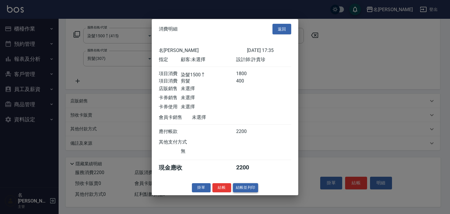
click at [247, 188] on button "結帳並列印" at bounding box center [245, 187] width 25 height 9
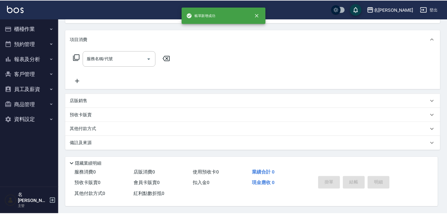
scroll to position [0, 0]
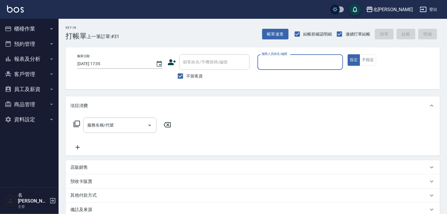
click at [36, 36] on button "預約管理" at bounding box center [29, 43] width 54 height 15
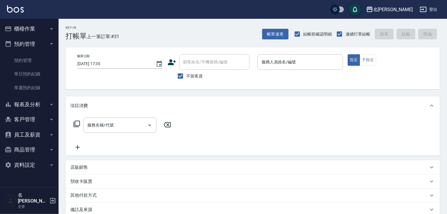
click at [36, 30] on button "櫃檯作業" at bounding box center [29, 28] width 54 height 15
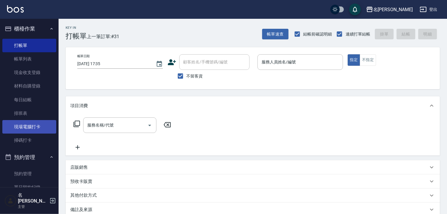
click at [38, 129] on link "現場電腦打卡" at bounding box center [29, 126] width 54 height 13
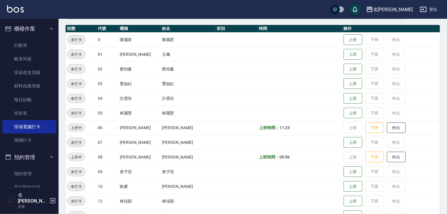
scroll to position [188, 0]
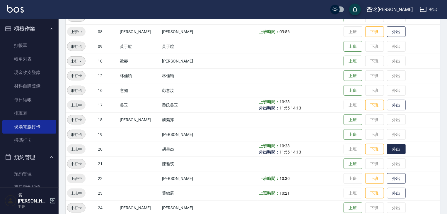
click at [393, 149] on button "外出" at bounding box center [396, 149] width 19 height 10
click at [14, 13] on link at bounding box center [15, 9] width 17 height 8
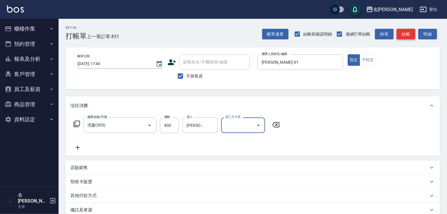
click at [411, 36] on button "結帳" at bounding box center [406, 34] width 19 height 11
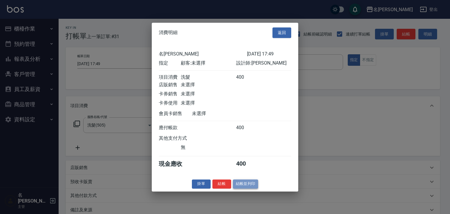
click at [247, 186] on button "結帳並列印" at bounding box center [245, 183] width 25 height 9
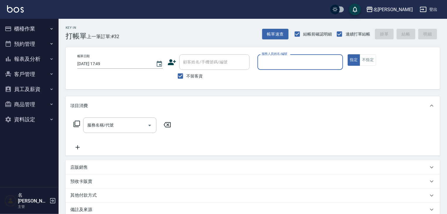
click at [33, 102] on button "商品管理" at bounding box center [29, 104] width 54 height 15
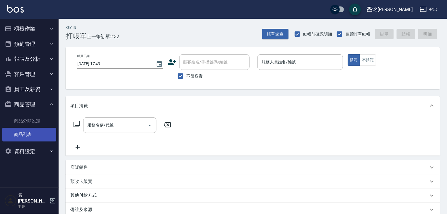
click at [35, 137] on link "商品列表" at bounding box center [29, 133] width 54 height 13
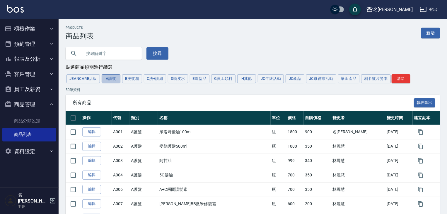
click at [109, 81] on button "A護髮" at bounding box center [111, 78] width 19 height 9
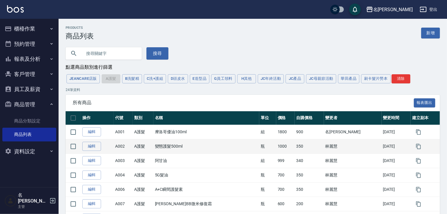
scroll to position [125, 0]
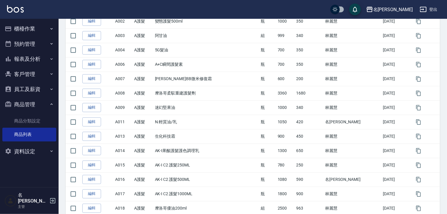
click at [6, 8] on div "名[PERSON_NAME]出" at bounding box center [223, 9] width 447 height 19
click at [16, 8] on img at bounding box center [15, 8] width 17 height 7
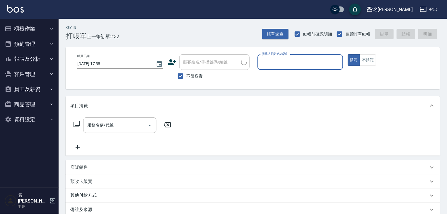
click at [22, 32] on button "櫃檯作業" at bounding box center [29, 28] width 54 height 15
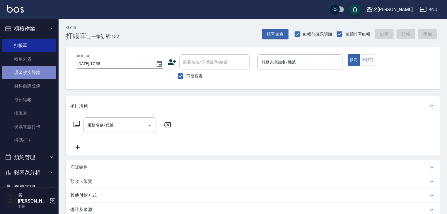
click at [39, 71] on link "現金收支登錄" at bounding box center [29, 72] width 54 height 13
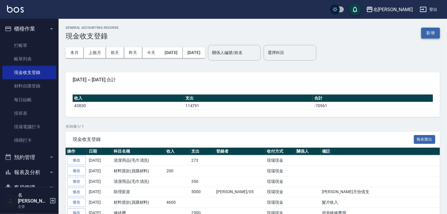
click at [432, 31] on button "新增" at bounding box center [430, 33] width 19 height 11
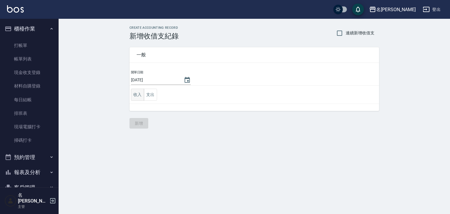
click at [135, 94] on button "收入" at bounding box center [137, 94] width 13 height 12
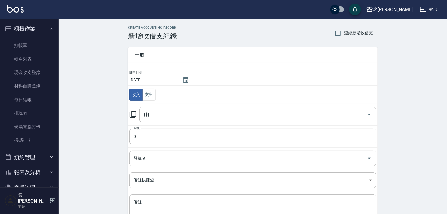
click at [131, 113] on icon at bounding box center [133, 114] width 6 height 6
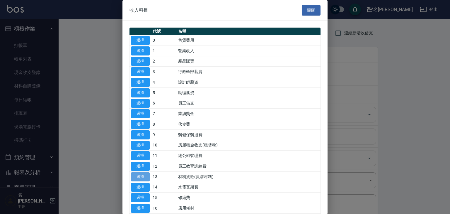
click at [144, 173] on button "選擇" at bounding box center [140, 176] width 19 height 9
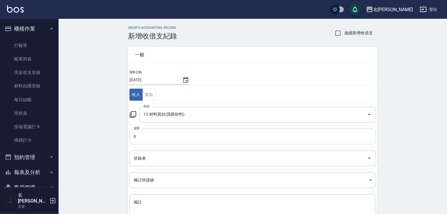
click at [149, 134] on input "0" at bounding box center [252, 136] width 247 height 16
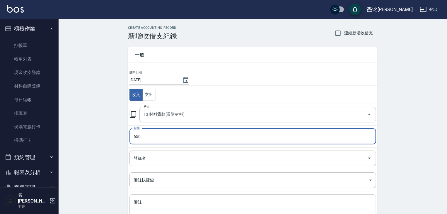
scroll to position [45, 0]
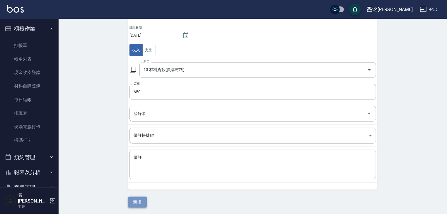
click at [132, 199] on button "新增" at bounding box center [137, 201] width 19 height 11
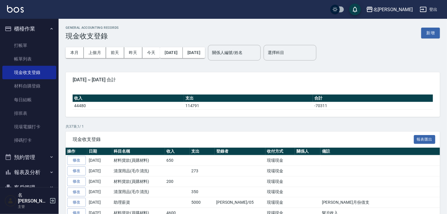
scroll to position [31, 0]
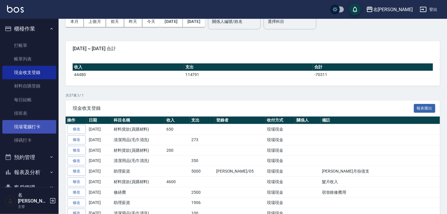
click at [30, 127] on link "現場電腦打卡" at bounding box center [29, 126] width 54 height 13
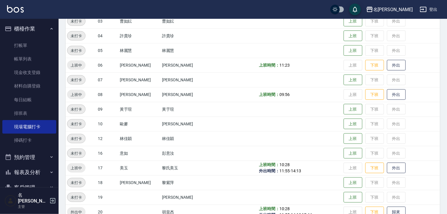
scroll to position [250, 0]
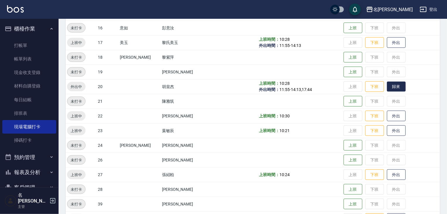
click at [393, 84] on button "歸來" at bounding box center [396, 86] width 19 height 10
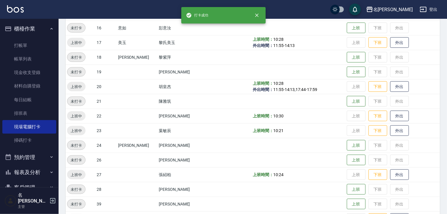
click at [13, 8] on img at bounding box center [15, 8] width 17 height 7
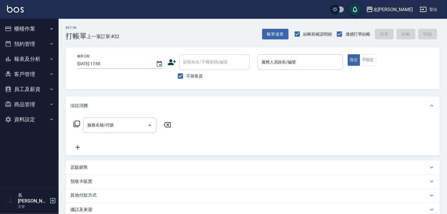
drag, startPoint x: 20, startPoint y: 130, endPoint x: 2, endPoint y: 139, distance: 20.4
click at [1, 137] on nav "櫃檯作業 打帳單 帳單列表 現金收支登錄 材料自購登錄 每日結帳 排班表 現場電腦打卡 掃碼打卡 預約管理 預約管理 單日預約紀錄 單週預約紀錄 報表及分析 …" at bounding box center [29, 103] width 59 height 168
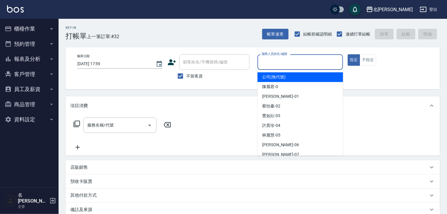
click at [284, 60] on input "服務人員姓名/編號" at bounding box center [300, 62] width 80 height 10
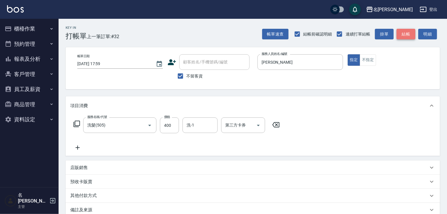
click at [412, 36] on button "結帳" at bounding box center [406, 34] width 19 height 11
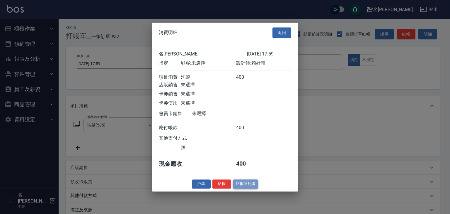
click at [243, 188] on button "結帳並列印" at bounding box center [245, 183] width 25 height 9
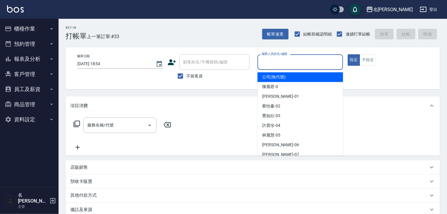
click at [292, 57] on input "服務人員姓名/編號" at bounding box center [300, 62] width 80 height 10
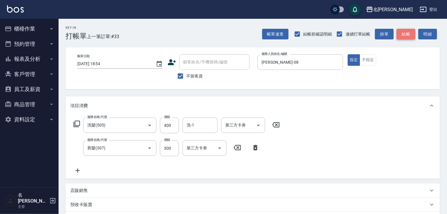
click at [409, 33] on button "結帳" at bounding box center [406, 34] width 19 height 11
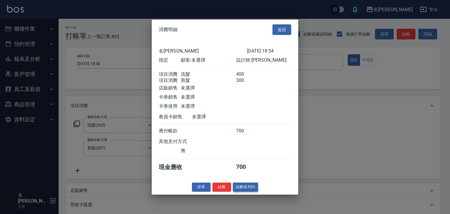
click at [241, 190] on button "結帳並列印" at bounding box center [245, 186] width 25 height 9
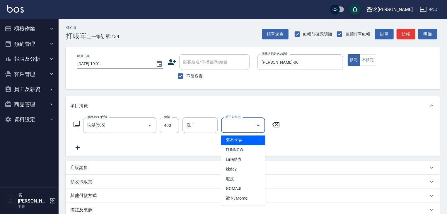
click at [78, 151] on div "服務名稱/代號 洗髮(505) 服務名稱/代號 價格 400 價格 洗-1 洗-1 第三方卡券 第三方卡券" at bounding box center [253, 135] width 374 height 41
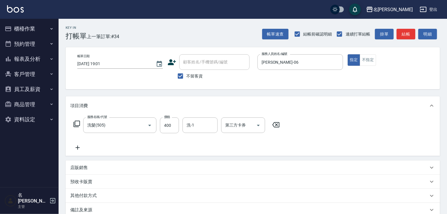
click at [78, 148] on icon at bounding box center [77, 147] width 15 height 7
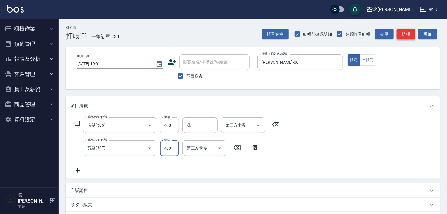
click at [406, 33] on button "結帳" at bounding box center [406, 34] width 19 height 11
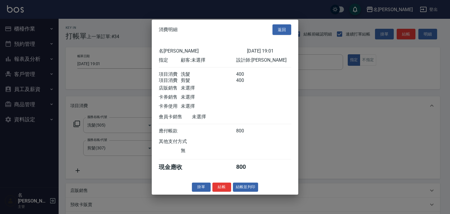
click at [247, 194] on div "消費明細 返回 名留[PERSON_NAME] [DATE] 19:01 指定 顧客: 未選擇 設計師: 阿龔 項目消費 洗髮 400 項目消費 剪髮 400…" at bounding box center [225, 106] width 146 height 175
click at [239, 191] on button "結帳並列印" at bounding box center [245, 186] width 25 height 9
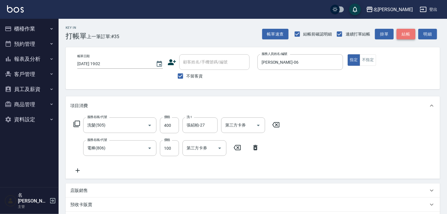
click at [407, 38] on button "結帳" at bounding box center [406, 34] width 19 height 11
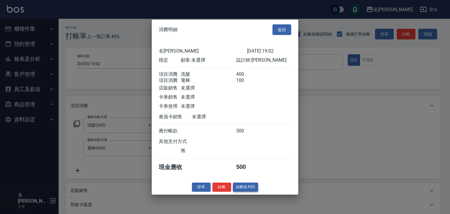
click at [253, 191] on button "結帳並列印" at bounding box center [245, 186] width 25 height 9
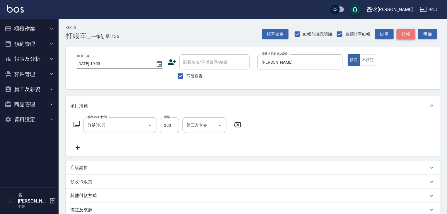
click at [412, 32] on button "結帳" at bounding box center [406, 34] width 19 height 11
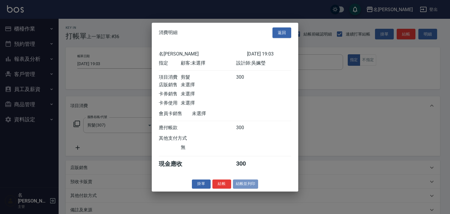
click at [252, 183] on button "結帳並列印" at bounding box center [245, 183] width 25 height 9
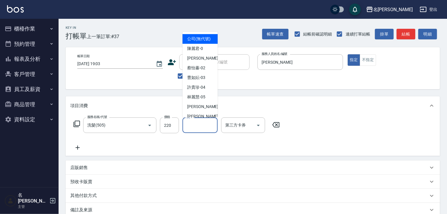
click at [206, 127] on input "洗-1" at bounding box center [200, 125] width 30 height 10
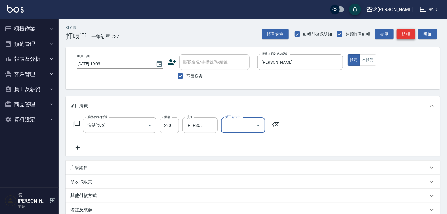
click at [407, 36] on button "結帳" at bounding box center [406, 34] width 19 height 11
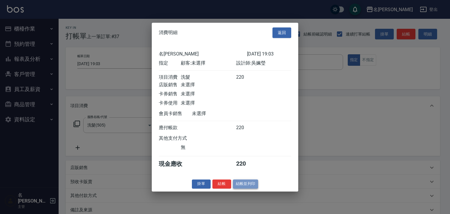
click at [254, 187] on button "結帳並列印" at bounding box center [245, 183] width 25 height 9
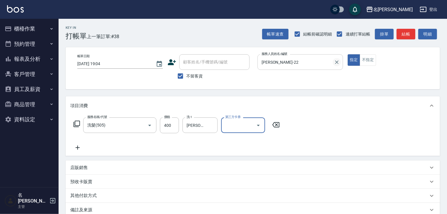
click at [335, 63] on icon "Clear" at bounding box center [337, 62] width 6 height 6
click at [404, 34] on button "結帳" at bounding box center [406, 34] width 19 height 11
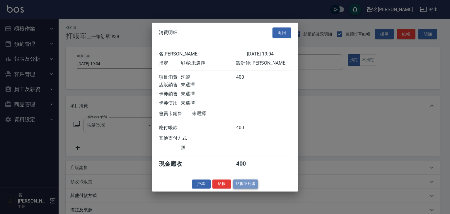
click at [250, 188] on button "結帳並列印" at bounding box center [245, 183] width 25 height 9
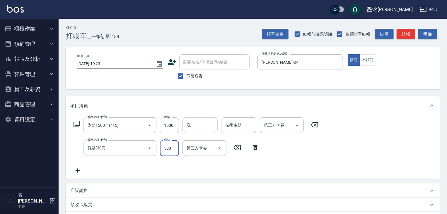
click at [200, 132] on div "洗-1" at bounding box center [200, 125] width 35 height 16
click at [404, 34] on button "結帳" at bounding box center [406, 34] width 19 height 11
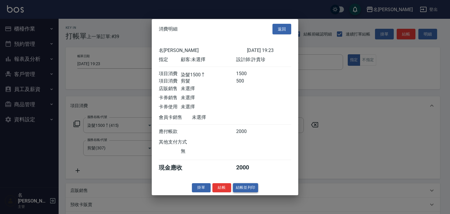
click at [253, 192] on button "結帳並列印" at bounding box center [245, 187] width 25 height 9
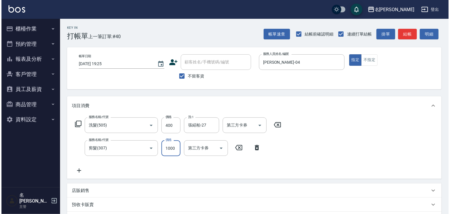
scroll to position [91, 0]
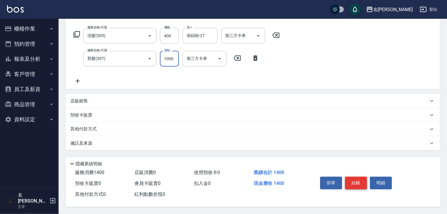
click at [360, 178] on button "結帳" at bounding box center [356, 182] width 22 height 12
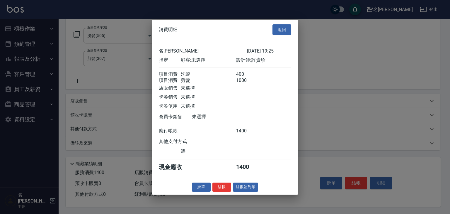
click at [249, 191] on button "結帳並列印" at bounding box center [245, 186] width 25 height 9
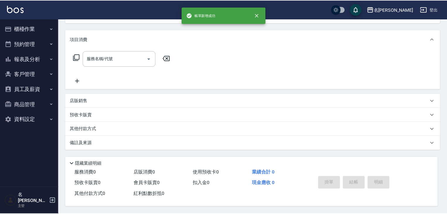
scroll to position [0, 0]
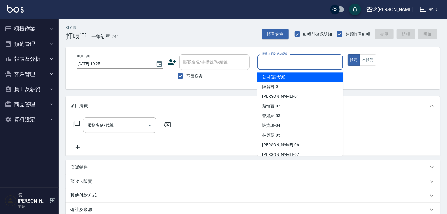
click at [269, 58] on input "服務人員姓名/編號" at bounding box center [300, 62] width 80 height 10
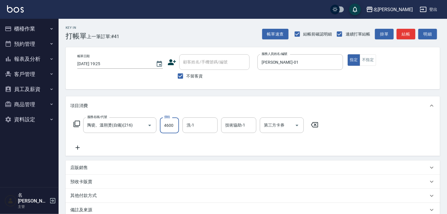
click at [316, 124] on icon at bounding box center [314, 124] width 7 height 5
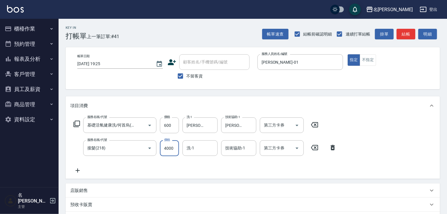
scroll to position [62, 0]
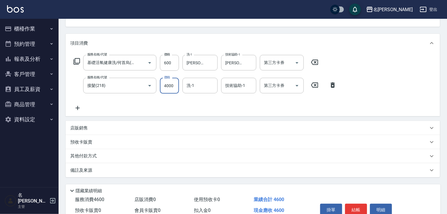
click at [99, 162] on div "其他付款方式" at bounding box center [253, 156] width 374 height 14
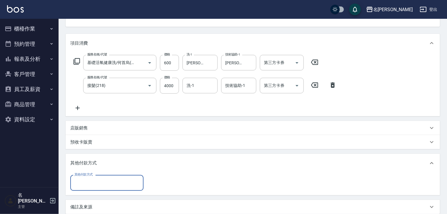
scroll to position [0, 0]
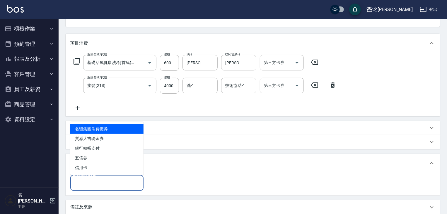
click at [89, 183] on input "其他付款方式" at bounding box center [107, 182] width 68 height 10
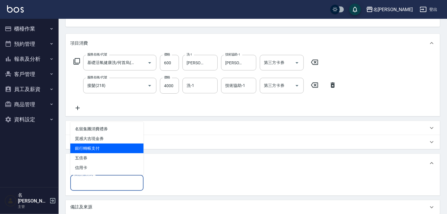
click at [96, 149] on span "銀行轉帳支付" at bounding box center [106, 148] width 73 height 10
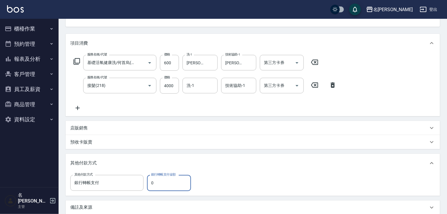
drag, startPoint x: 156, startPoint y: 182, endPoint x: 146, endPoint y: 185, distance: 10.6
click at [146, 185] on div "其他付款方式 銀行轉帳支付 其他付款方式 銀行轉帳支付金額 0 銀行轉帳支付金額" at bounding box center [132, 183] width 124 height 16
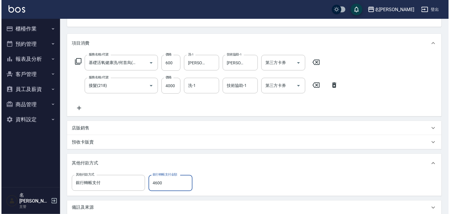
scroll to position [128, 0]
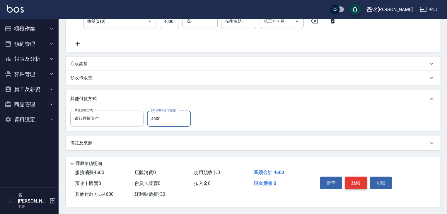
click at [363, 176] on button "結帳" at bounding box center [356, 182] width 22 height 12
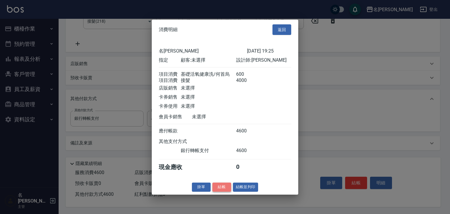
click at [226, 189] on button "結帳" at bounding box center [221, 186] width 19 height 9
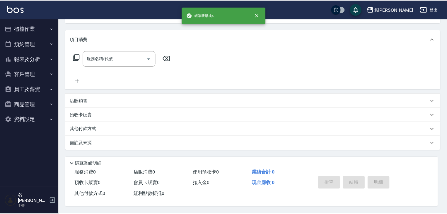
scroll to position [0, 0]
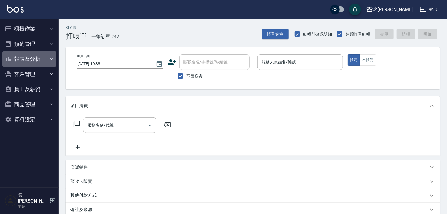
click at [36, 57] on button "報表及分析" at bounding box center [29, 58] width 54 height 15
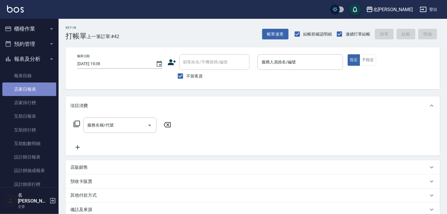
click at [33, 88] on link "店家日報表" at bounding box center [29, 88] width 54 height 13
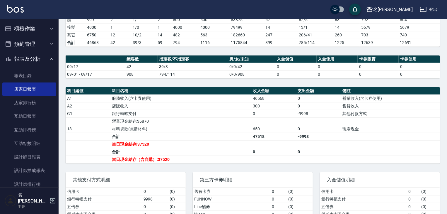
scroll to position [31, 0]
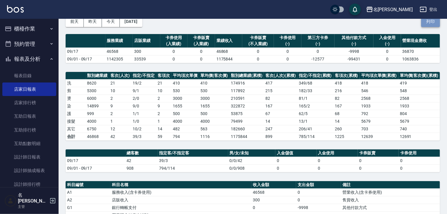
click at [424, 20] on button "列印" at bounding box center [430, 21] width 19 height 11
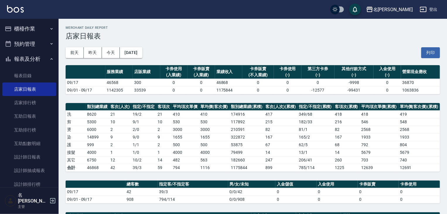
click at [33, 28] on button "櫃檯作業" at bounding box center [29, 28] width 54 height 15
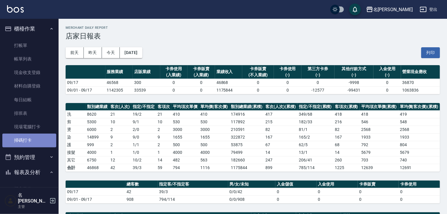
click at [35, 138] on link "掃碼打卡" at bounding box center [29, 139] width 54 height 13
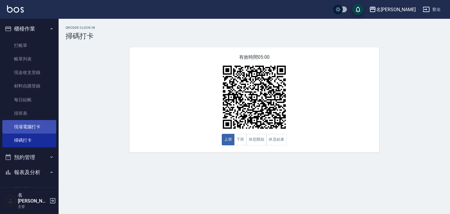
click at [42, 129] on link "現場電腦打卡" at bounding box center [29, 126] width 54 height 13
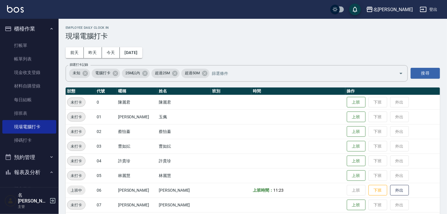
scroll to position [125, 0]
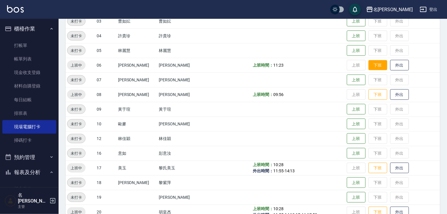
click at [372, 60] on button "下班" at bounding box center [378, 65] width 19 height 10
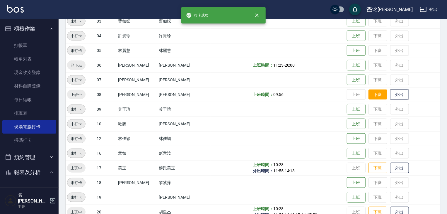
click at [371, 91] on button "下班" at bounding box center [378, 94] width 19 height 10
click at [370, 166] on button "下班" at bounding box center [378, 168] width 19 height 10
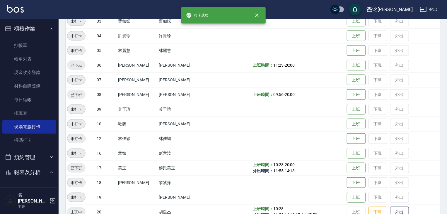
scroll to position [188, 0]
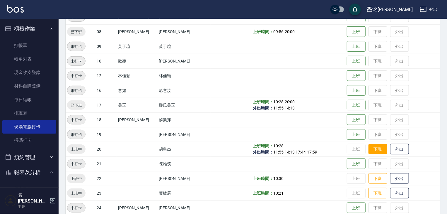
click at [370, 146] on button "下班" at bounding box center [378, 149] width 19 height 10
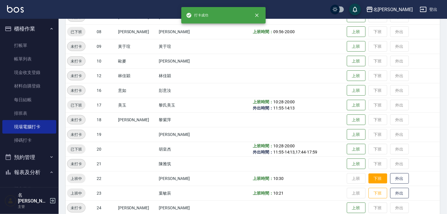
click at [373, 178] on button "下班" at bounding box center [378, 178] width 19 height 10
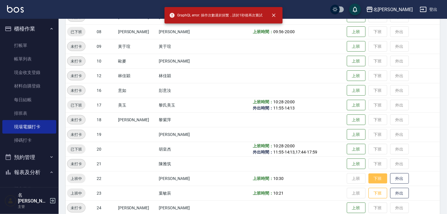
click at [374, 179] on button "下班" at bounding box center [378, 178] width 19 height 10
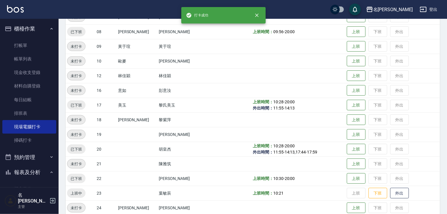
scroll to position [250, 0]
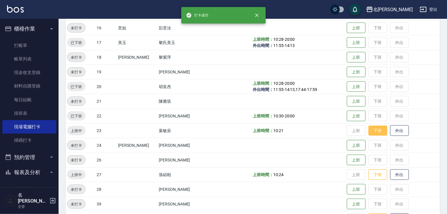
click at [374, 132] on button "下班" at bounding box center [378, 130] width 19 height 10
click at [372, 174] on button "下班" at bounding box center [378, 174] width 19 height 10
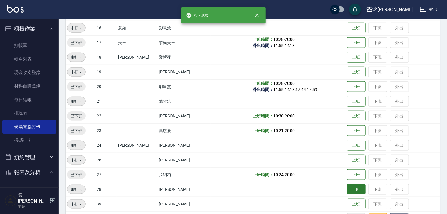
scroll to position [344, 0]
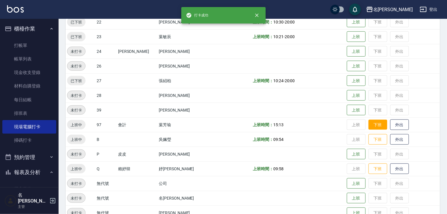
click at [371, 127] on button "下班" at bounding box center [378, 125] width 19 height 10
click at [372, 139] on button "下班" at bounding box center [378, 139] width 19 height 10
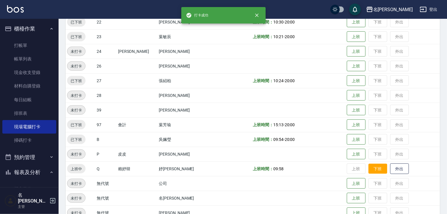
click at [370, 171] on button "下班" at bounding box center [378, 168] width 19 height 10
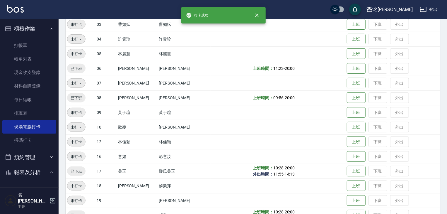
scroll to position [28, 0]
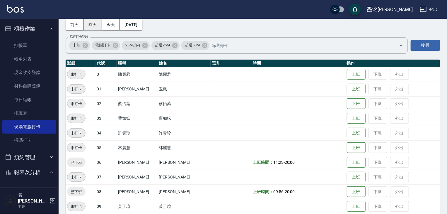
click at [97, 28] on button "昨天" at bounding box center [93, 24] width 18 height 11
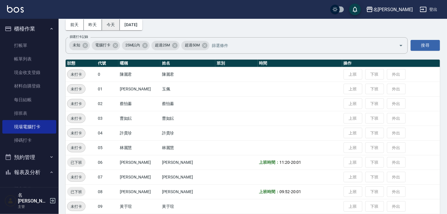
click at [115, 28] on button "今天" at bounding box center [111, 24] width 18 height 11
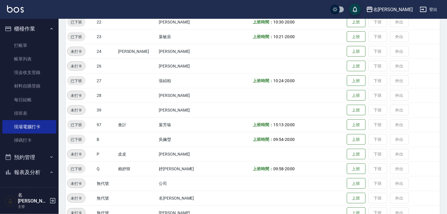
scroll to position [371, 0]
